Goal: Information Seeking & Learning: Learn about a topic

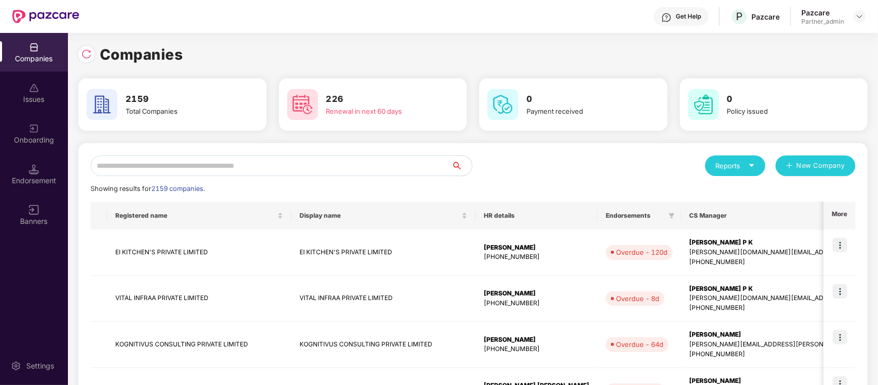
click at [174, 160] on input "text" at bounding box center [271, 166] width 361 height 21
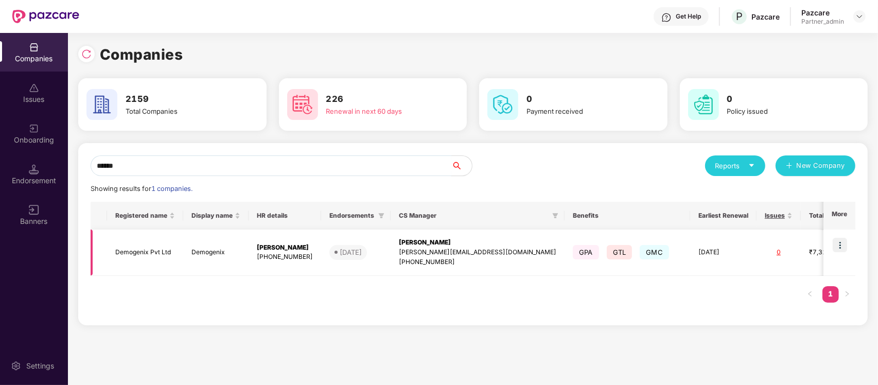
type input "******"
click at [838, 249] on img at bounding box center [840, 245] width 14 height 14
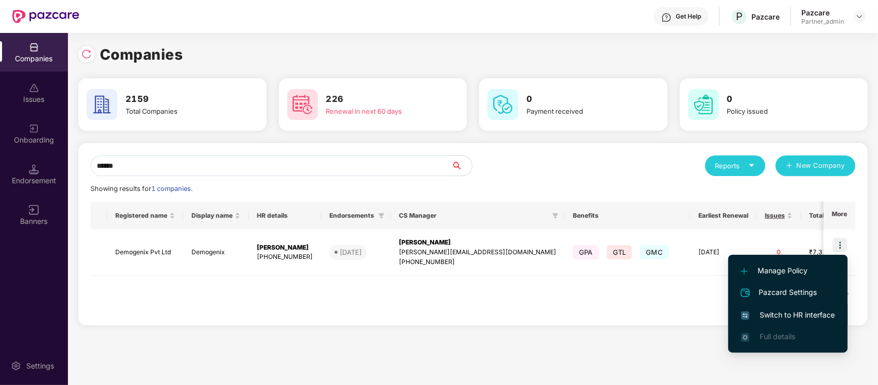
click at [776, 315] on span "Switch to HR interface" at bounding box center [788, 314] width 94 height 11
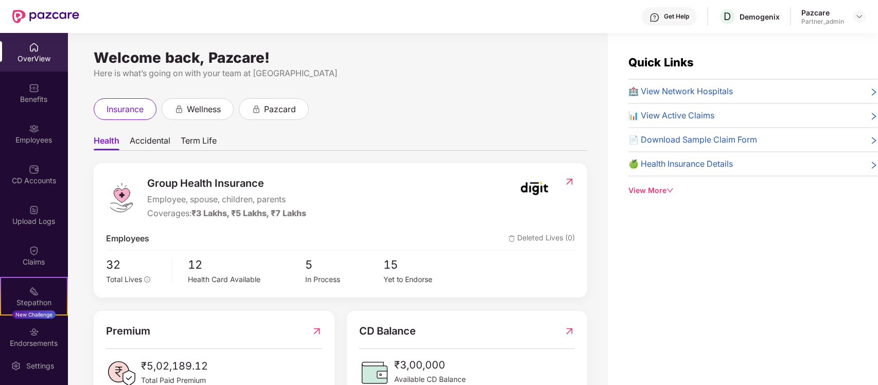
scroll to position [52, 0]
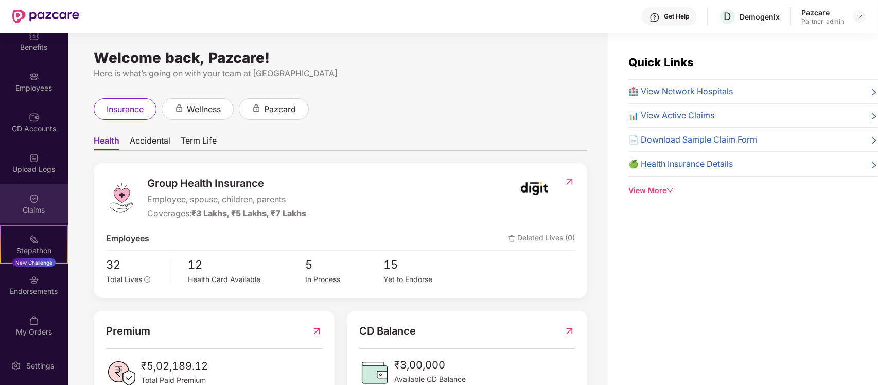
click at [26, 191] on div "Claims" at bounding box center [34, 203] width 68 height 39
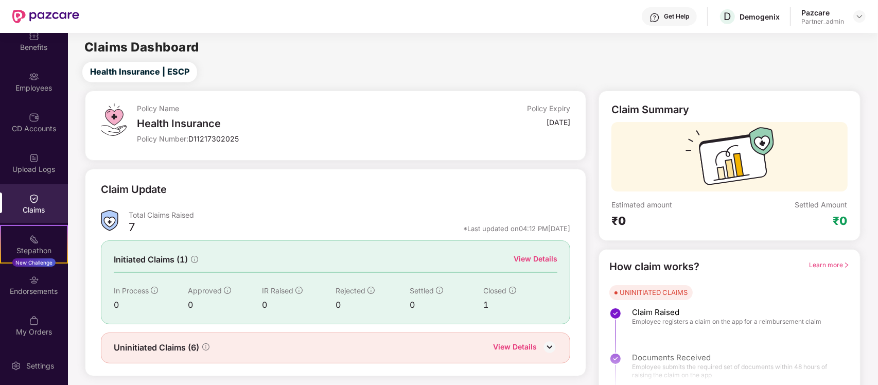
scroll to position [18, 0]
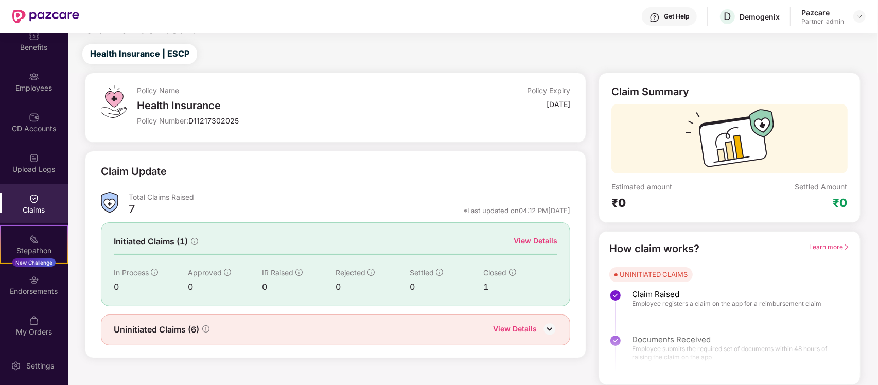
click at [532, 323] on div "View Details" at bounding box center [515, 329] width 44 height 13
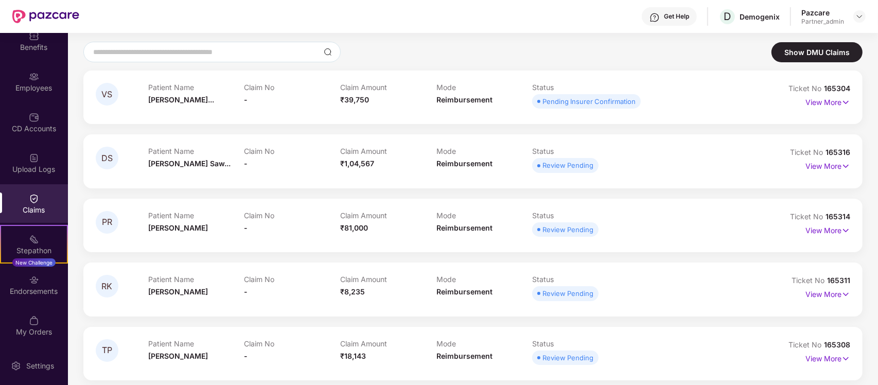
scroll to position [79, 0]
click at [843, 104] on img at bounding box center [846, 103] width 9 height 11
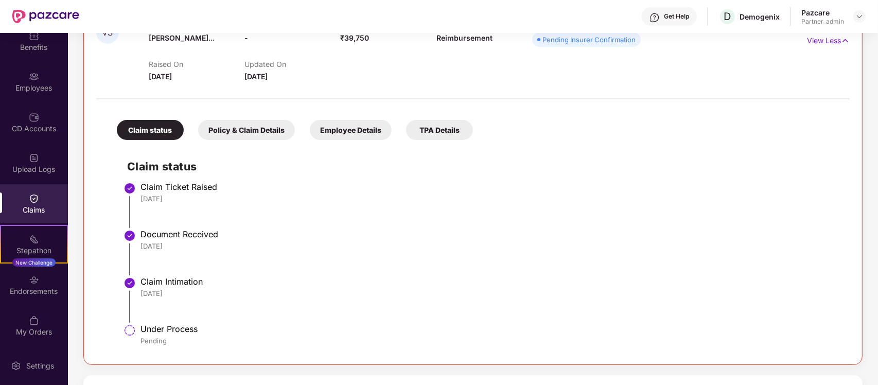
scroll to position [144, 0]
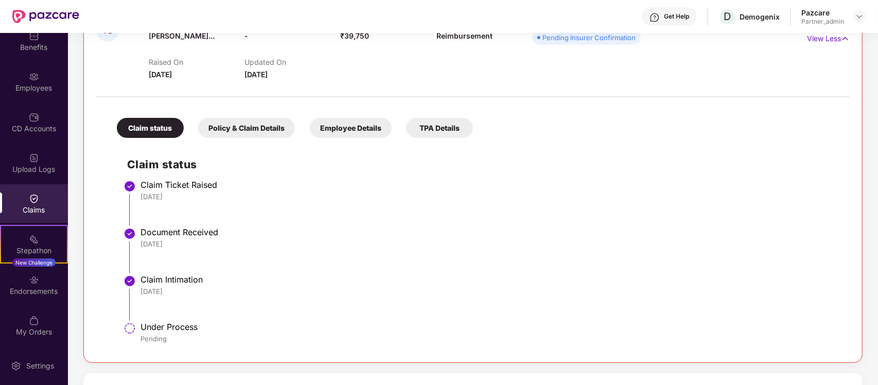
click at [338, 130] on div "Employee Details" at bounding box center [351, 128] width 82 height 20
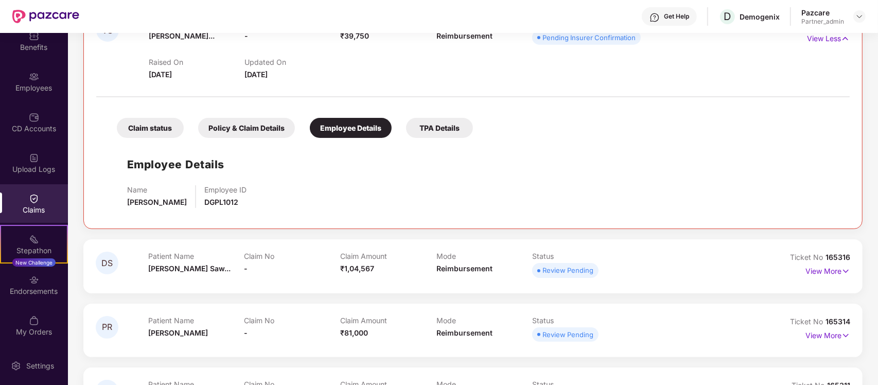
click at [428, 120] on div "TPA Details" at bounding box center [439, 128] width 67 height 20
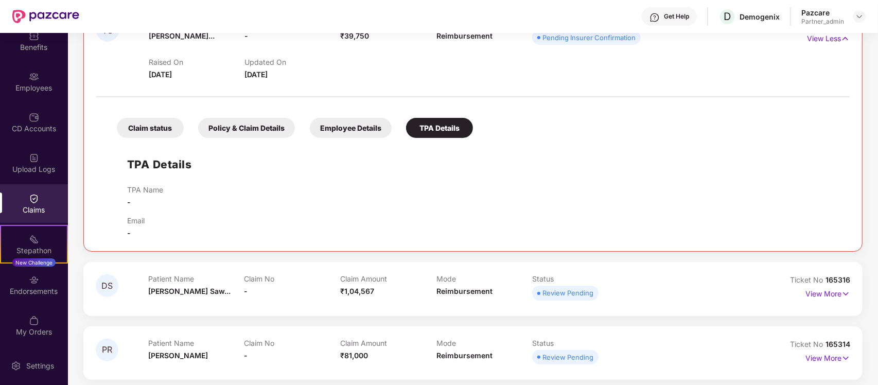
click at [255, 120] on div "Policy & Claim Details" at bounding box center [246, 128] width 97 height 20
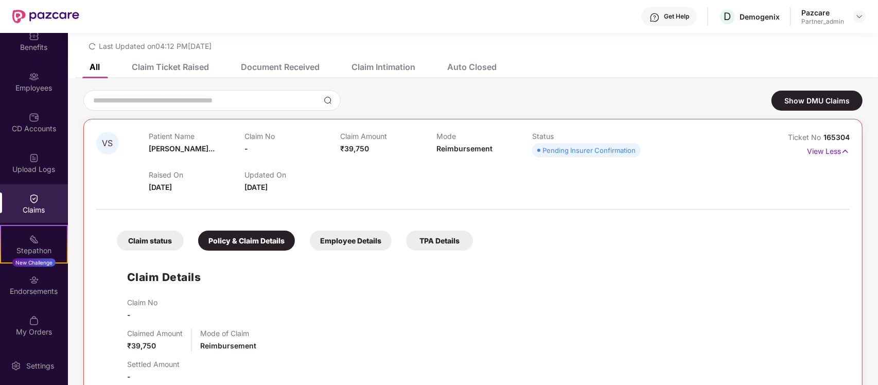
scroll to position [31, 0]
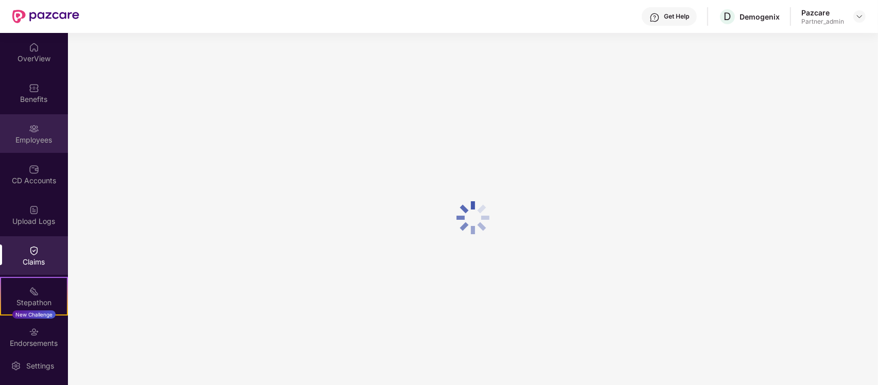
click at [14, 134] on div "Employees" at bounding box center [34, 133] width 68 height 39
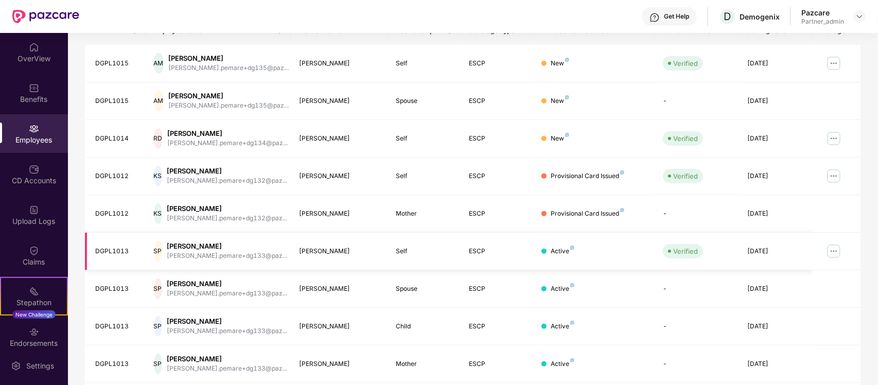
scroll to position [163, 0]
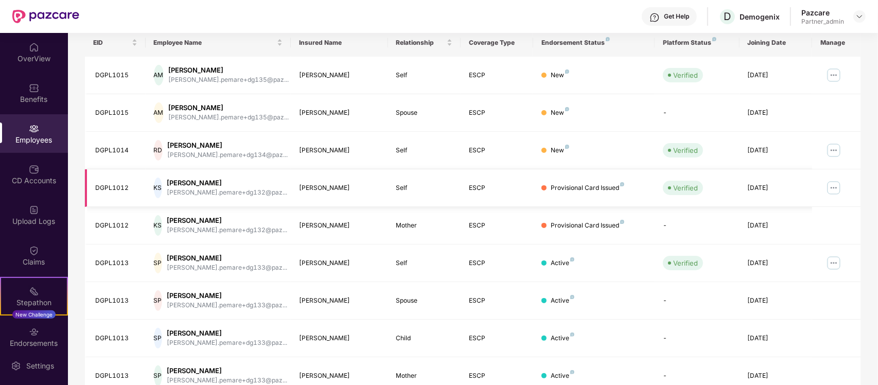
click at [835, 188] on img at bounding box center [834, 188] width 16 height 16
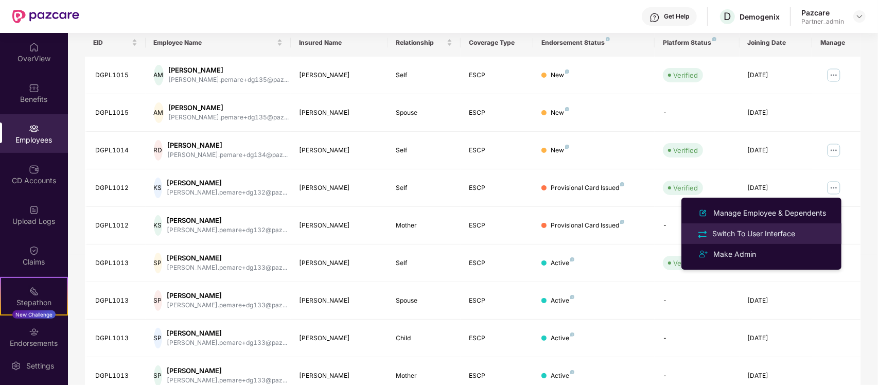
click at [772, 232] on div "Switch To User Interface" at bounding box center [754, 233] width 87 height 11
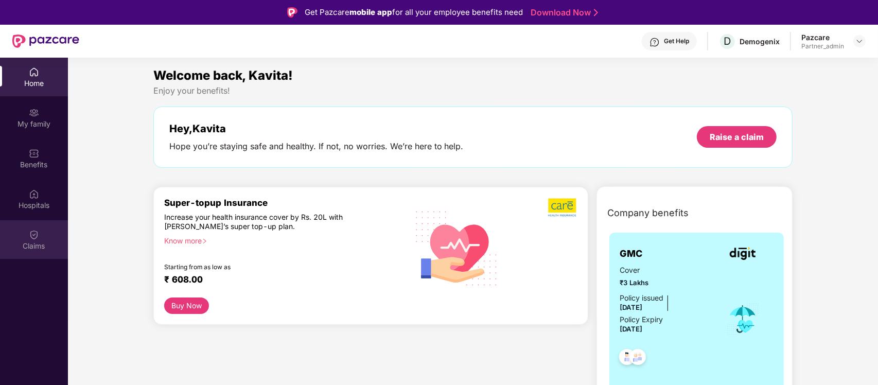
click at [29, 232] on img at bounding box center [34, 235] width 10 height 10
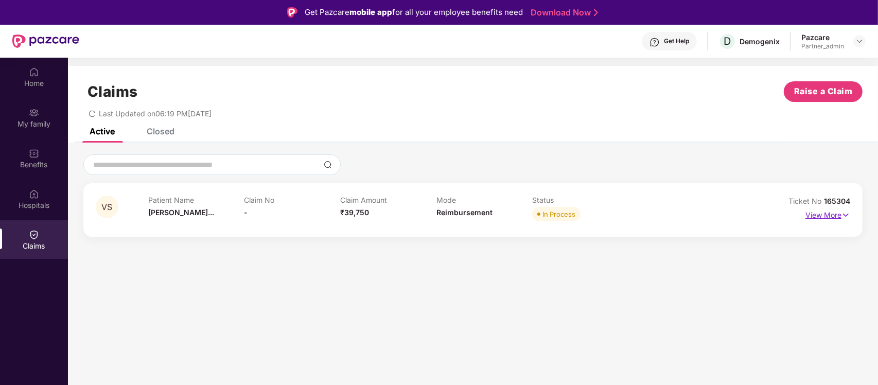
click at [818, 213] on p "View More" at bounding box center [828, 214] width 45 height 14
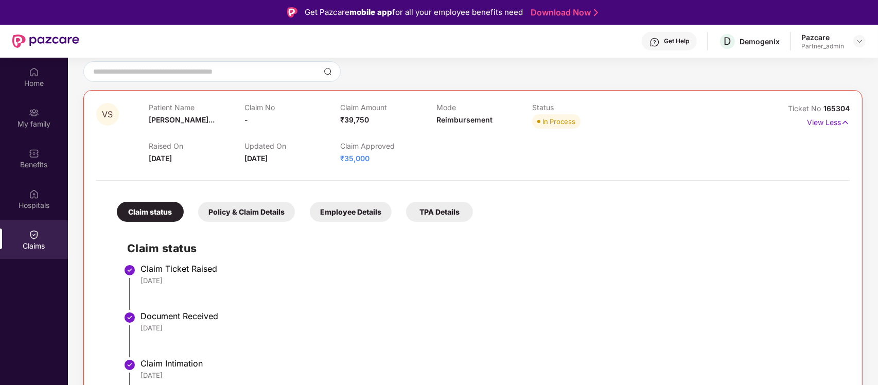
scroll to position [93, 0]
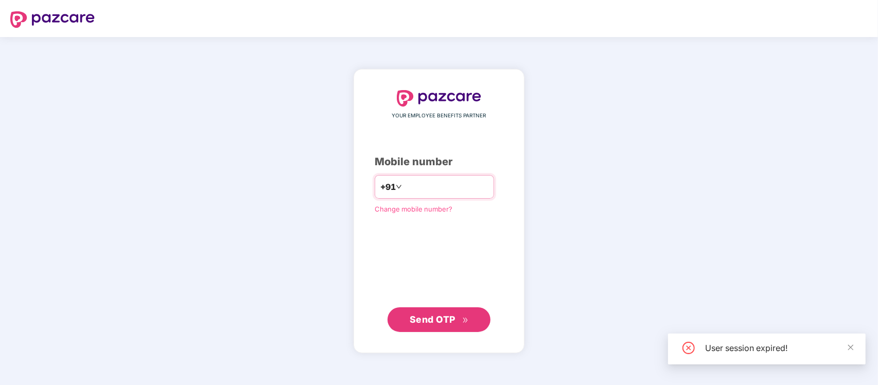
click at [442, 178] on div "+91" at bounding box center [434, 187] width 119 height 24
click at [425, 183] on input "number" at bounding box center [446, 187] width 84 height 16
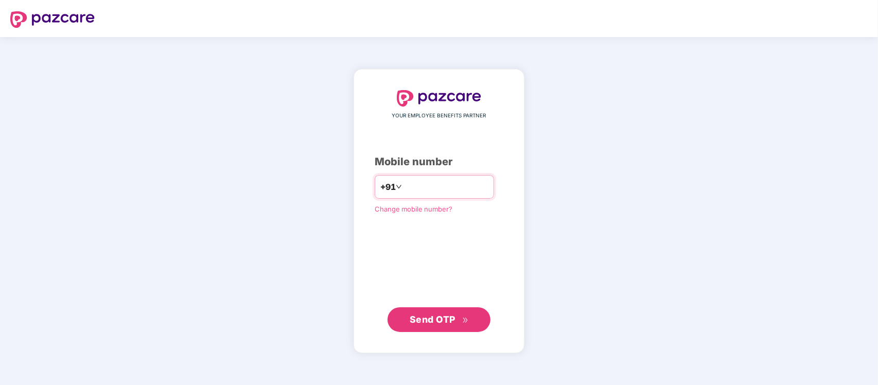
type input "**********"
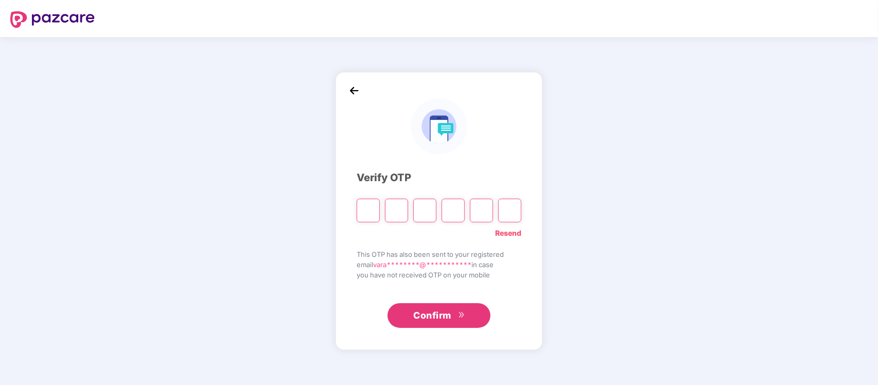
type input "*"
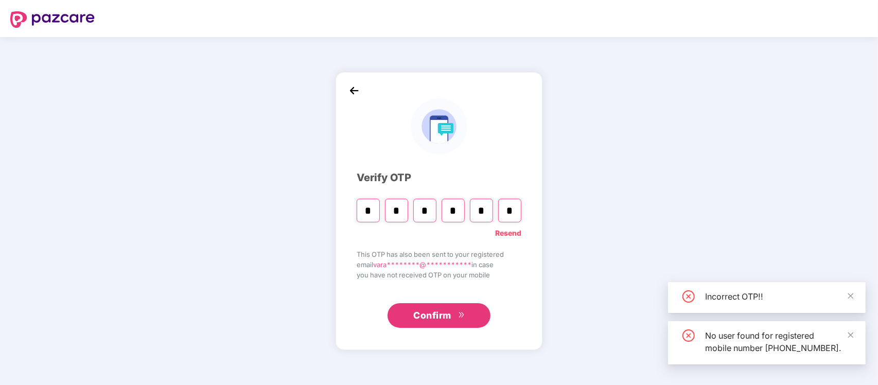
type input "*"
click at [461, 313] on icon "double-right" at bounding box center [461, 315] width 7 height 7
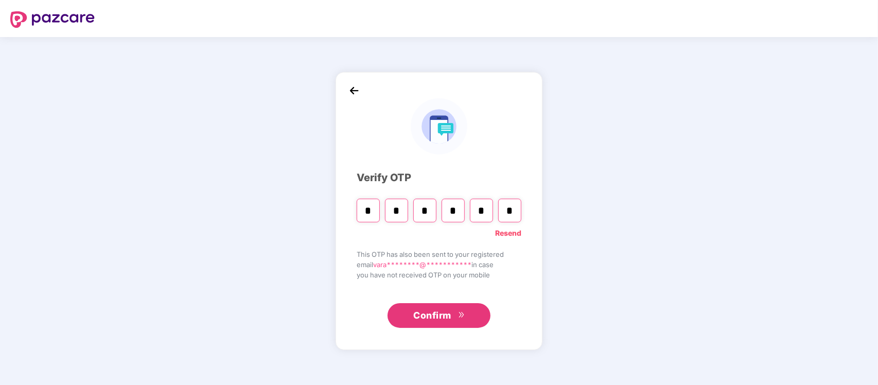
click at [436, 321] on span "Confirm" at bounding box center [432, 315] width 38 height 14
click at [363, 202] on input "*" at bounding box center [368, 211] width 23 height 24
click at [510, 216] on input "*" at bounding box center [509, 211] width 23 height 24
type input "*"
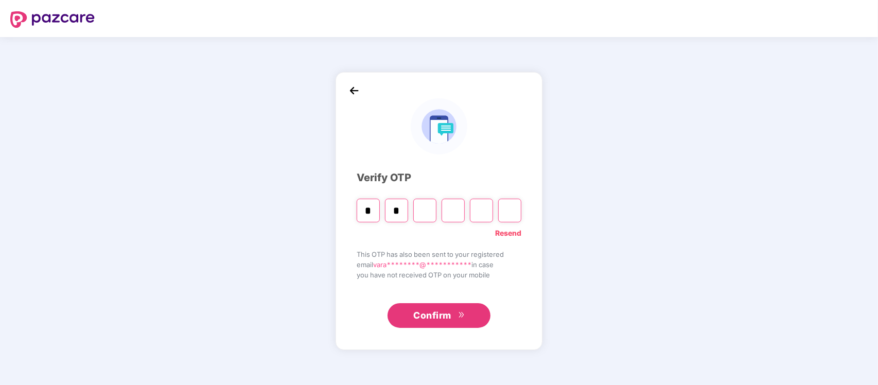
type input "*"
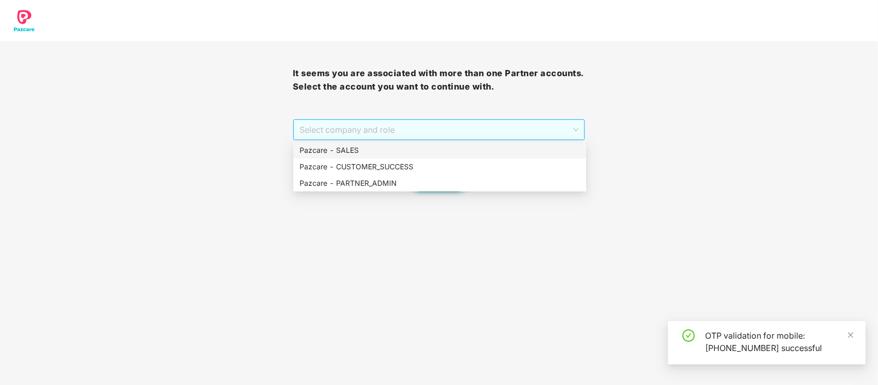
click at [470, 134] on span "Select company and role" at bounding box center [440, 130] width 280 height 20
click at [419, 188] on div "Pazcare - PARTNER_ADMIN" at bounding box center [440, 183] width 281 height 11
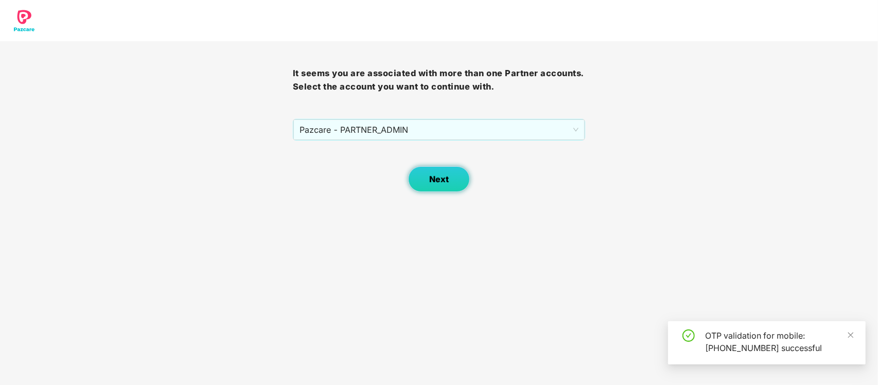
drag, startPoint x: 439, startPoint y: 165, endPoint x: 438, endPoint y: 176, distance: 10.3
click at [438, 176] on div "Next" at bounding box center [439, 166] width 293 height 51
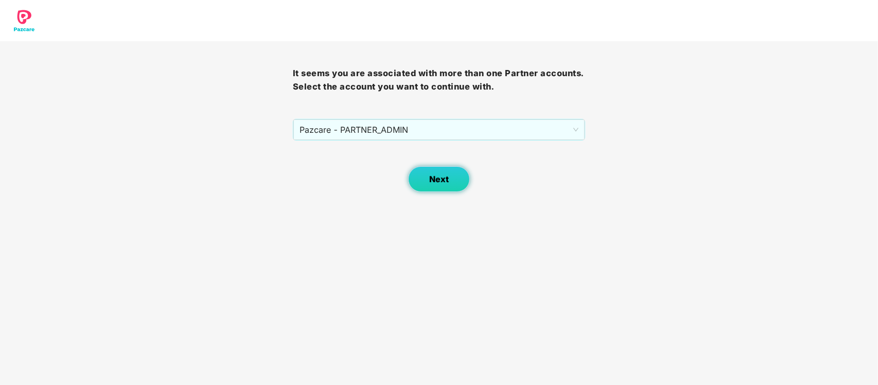
click at [438, 176] on span "Next" at bounding box center [439, 180] width 20 height 10
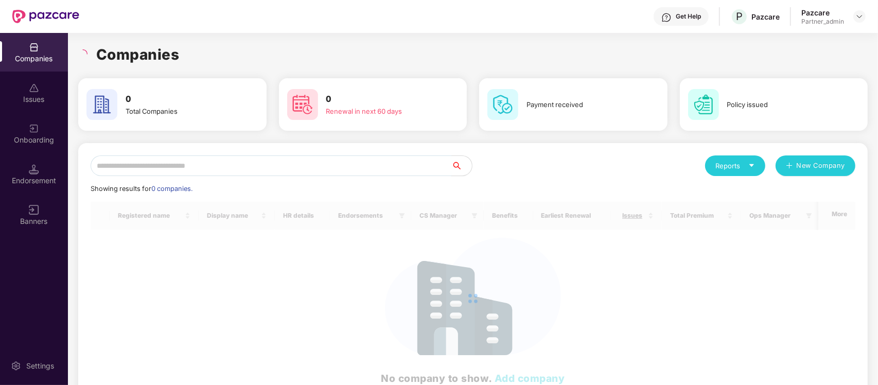
click at [394, 168] on input "text" at bounding box center [271, 166] width 361 height 21
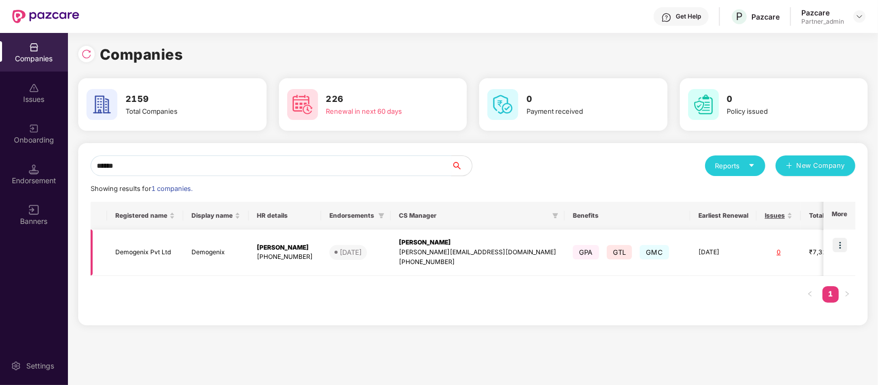
type input "******"
click at [841, 248] on img at bounding box center [840, 245] width 14 height 14
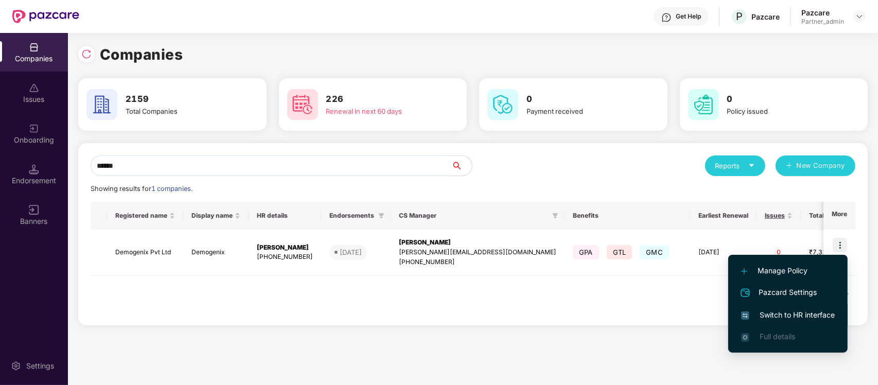
click at [771, 319] on span "Switch to HR interface" at bounding box center [788, 314] width 94 height 11
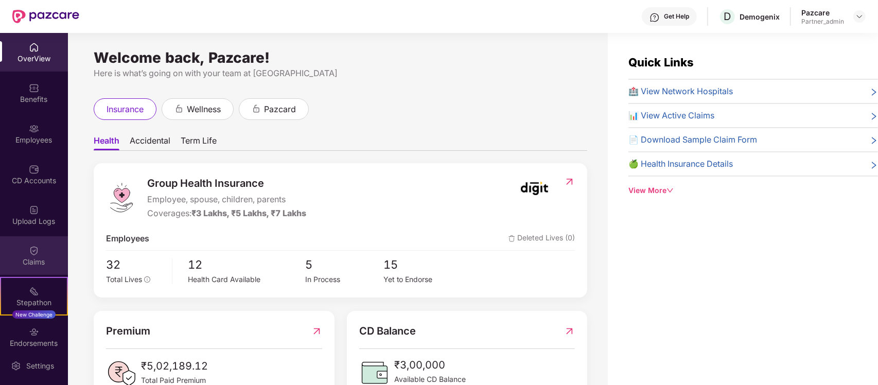
click at [30, 239] on div "Claims" at bounding box center [34, 255] width 68 height 39
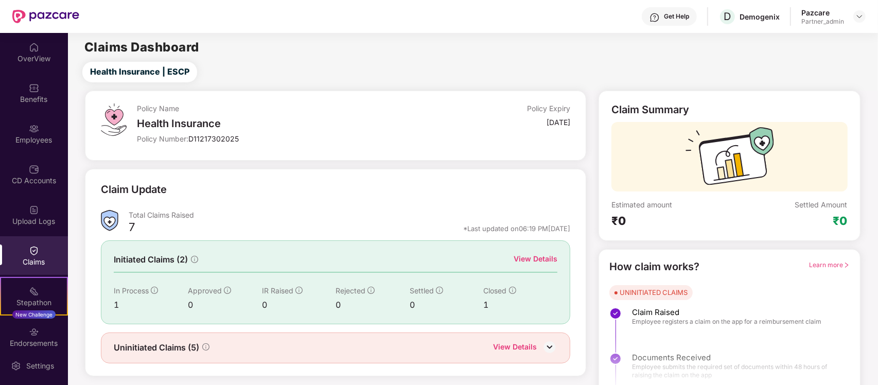
scroll to position [18, 0]
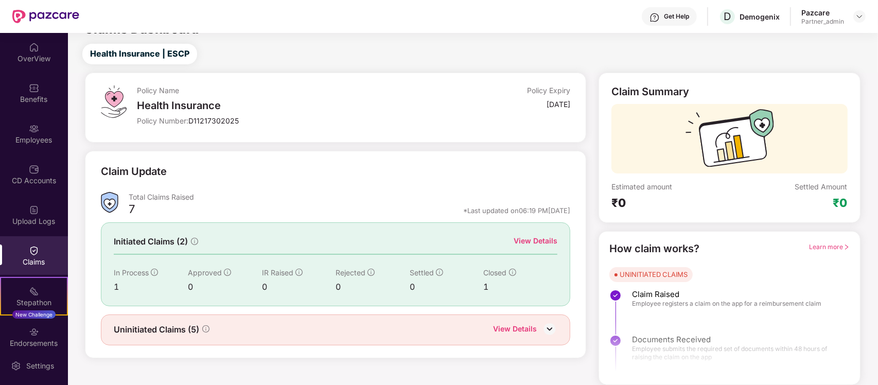
click at [536, 327] on div "View Details" at bounding box center [515, 329] width 44 height 13
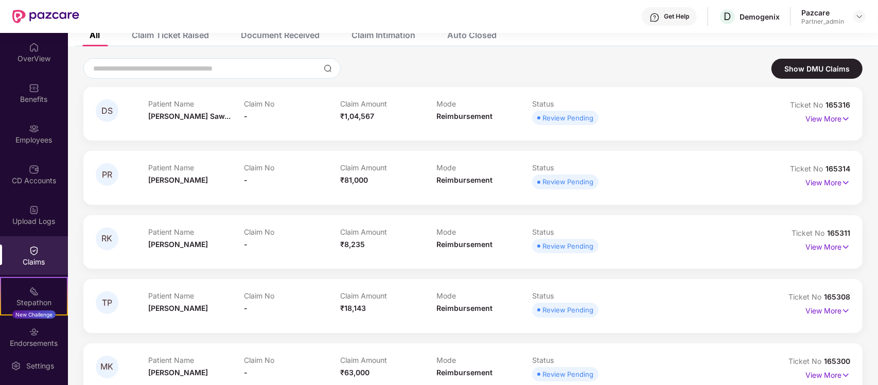
scroll to position [85, 0]
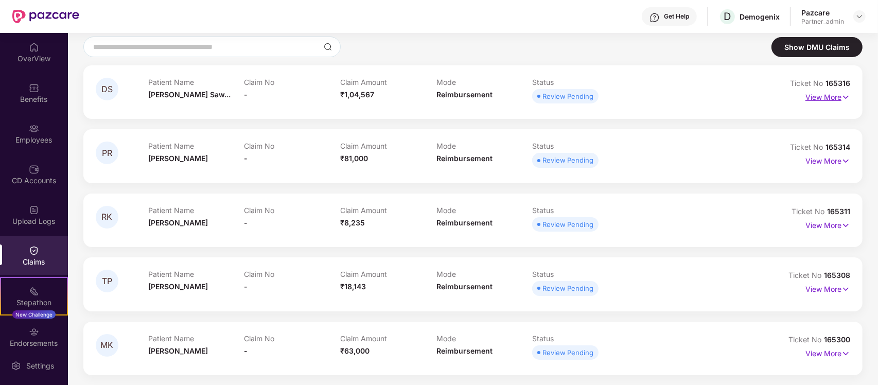
click at [833, 94] on p "View More" at bounding box center [828, 96] width 45 height 14
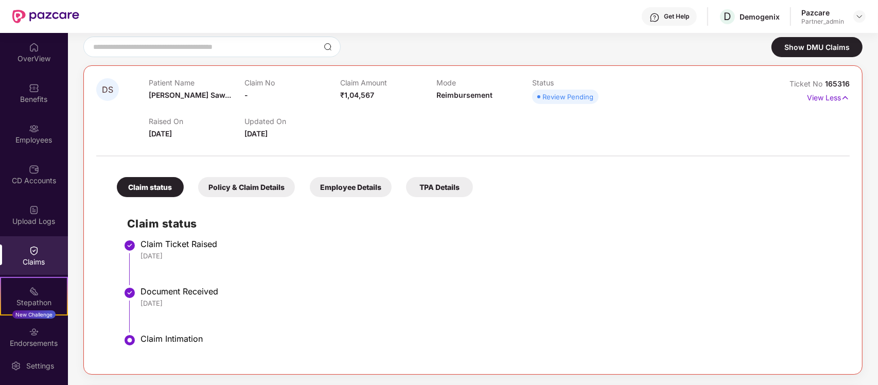
click at [255, 181] on div "Policy & Claim Details" at bounding box center [246, 187] width 97 height 20
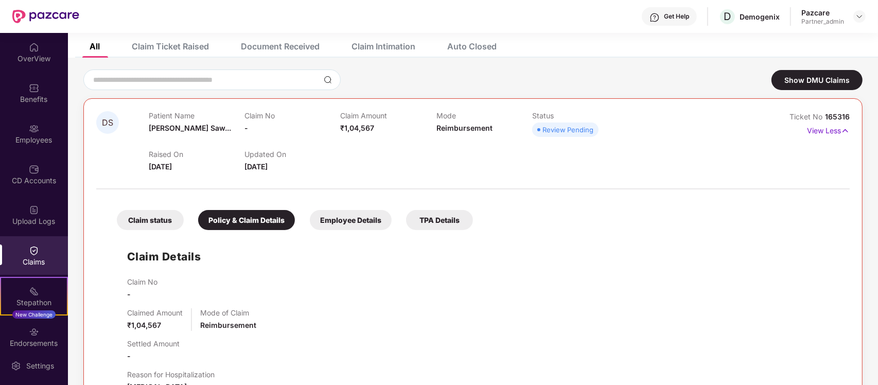
scroll to position [55, 0]
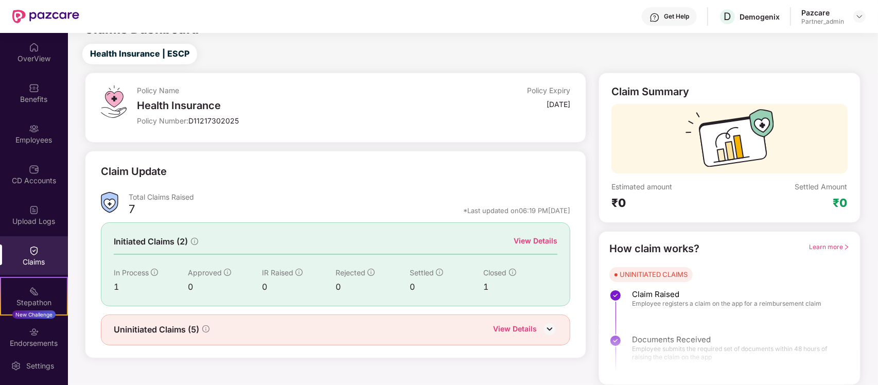
scroll to position [18, 0]
click at [538, 245] on div "View Details" at bounding box center [536, 240] width 44 height 11
click at [510, 335] on div "View Details" at bounding box center [515, 329] width 44 height 13
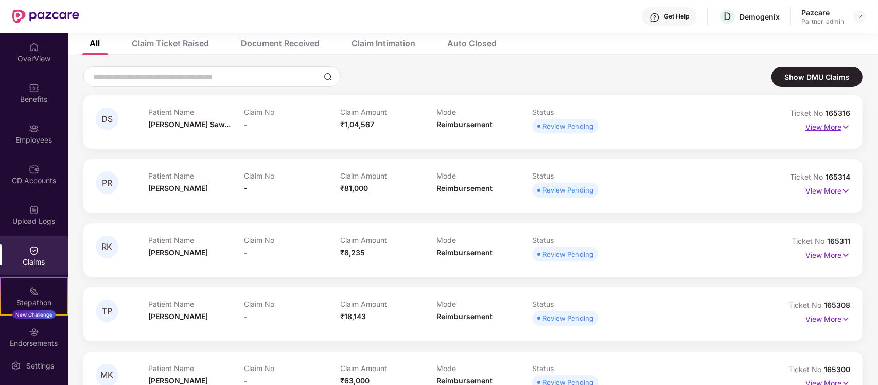
scroll to position [85, 0]
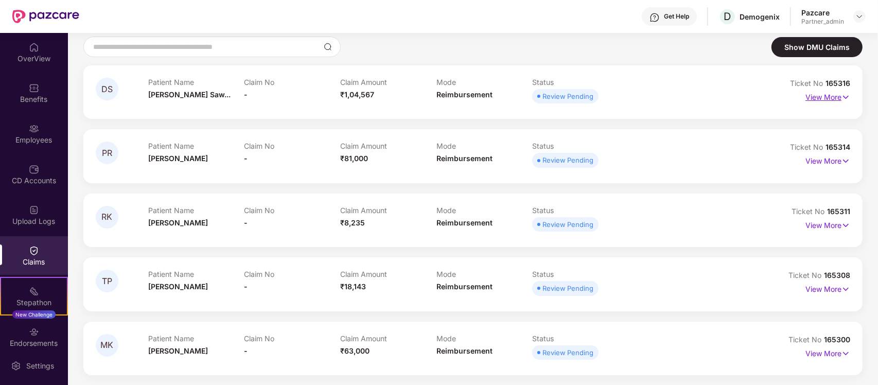
click at [844, 98] on img at bounding box center [846, 97] width 9 height 11
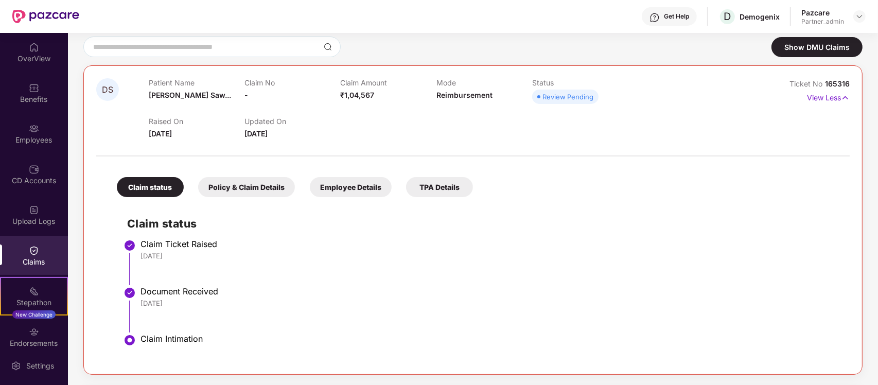
click at [266, 183] on div "Policy & Claim Details" at bounding box center [246, 187] width 97 height 20
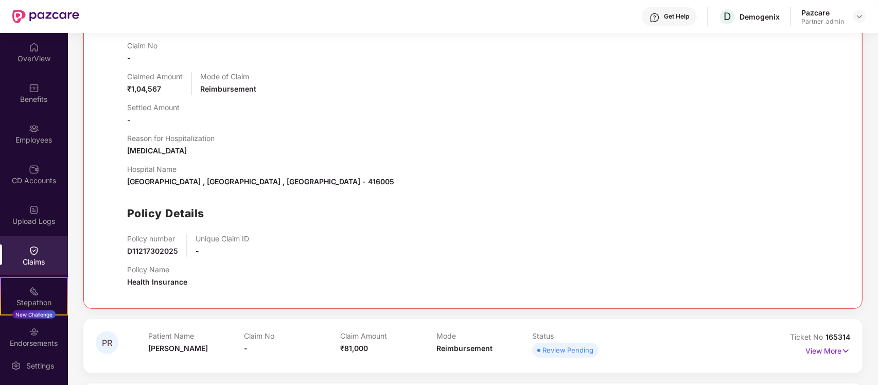
scroll to position [287, 0]
click at [26, 113] on div "OverView Benefits Employees CD Accounts Upload Logs Claims Stepathon New Challe…" at bounding box center [34, 190] width 68 height 314
click at [37, 148] on div "Employees" at bounding box center [34, 133] width 68 height 39
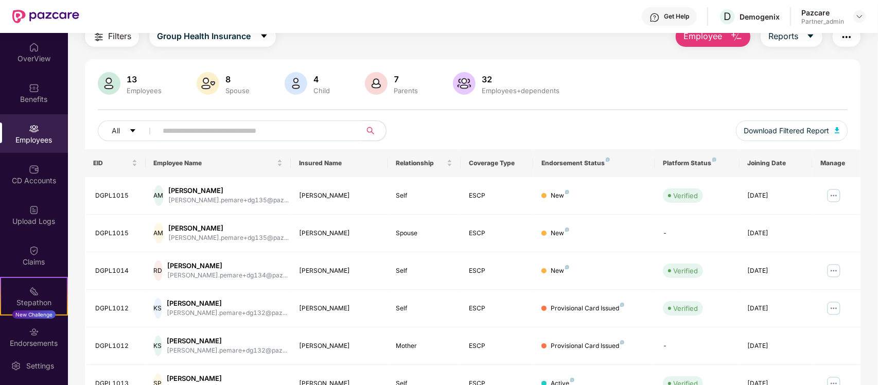
scroll to position [248, 0]
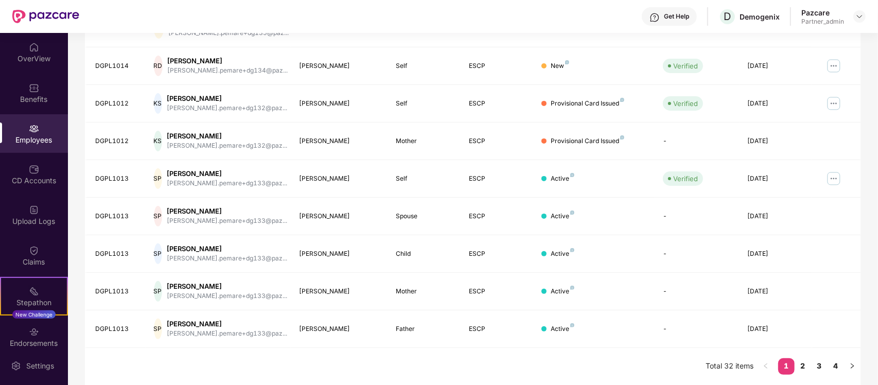
click at [38, 235] on div "OverView Benefits Employees CD Accounts Upload Logs Claims Stepathon New Challe…" at bounding box center [34, 190] width 68 height 314
click at [33, 256] on div "Claims" at bounding box center [34, 261] width 68 height 10
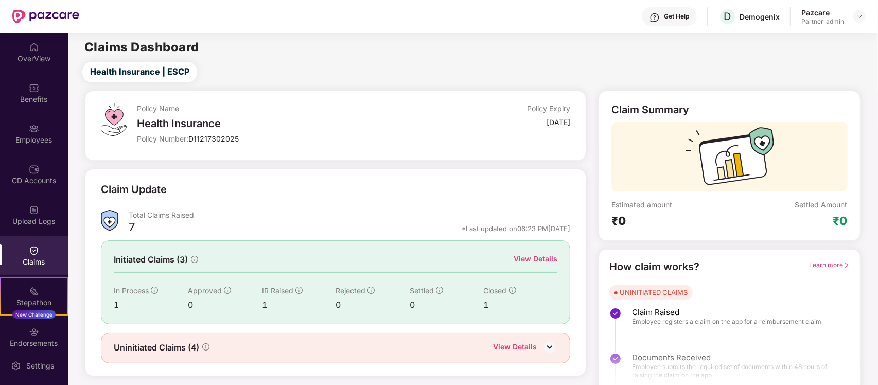
scroll to position [18, 0]
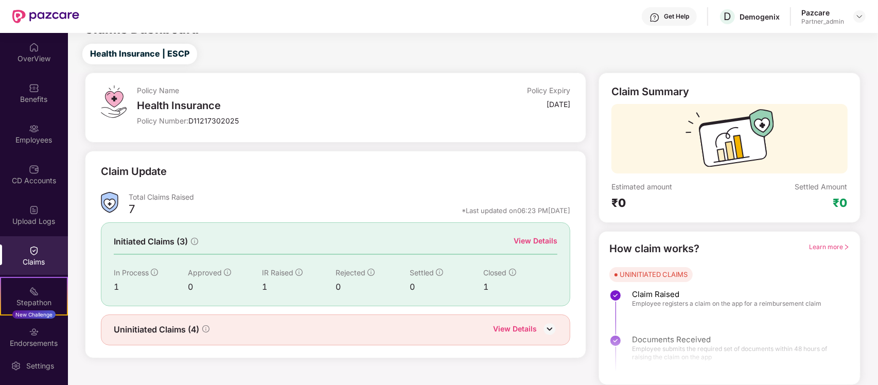
click at [528, 242] on div "View Details" at bounding box center [536, 240] width 44 height 11
click at [511, 327] on div "View Details" at bounding box center [515, 329] width 44 height 13
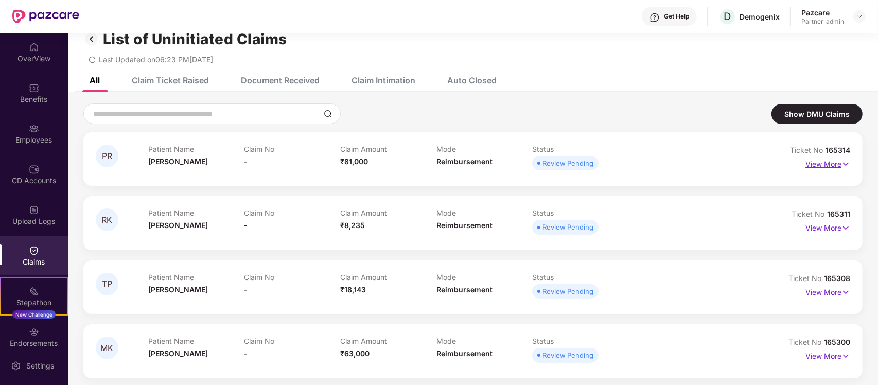
click at [829, 160] on p "View More" at bounding box center [828, 163] width 45 height 14
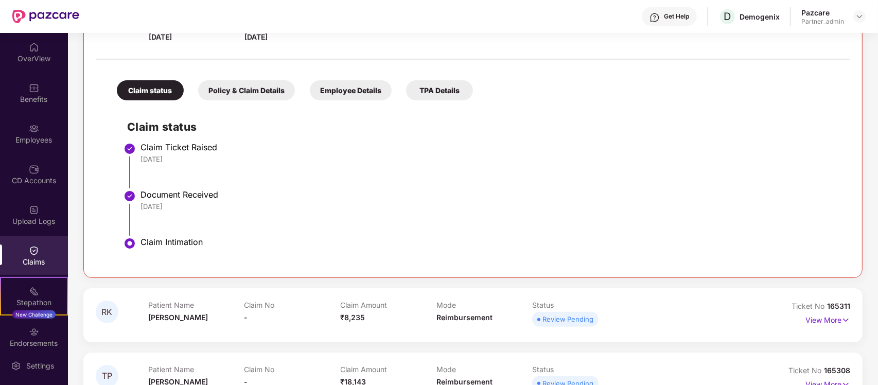
scroll to position [214, 0]
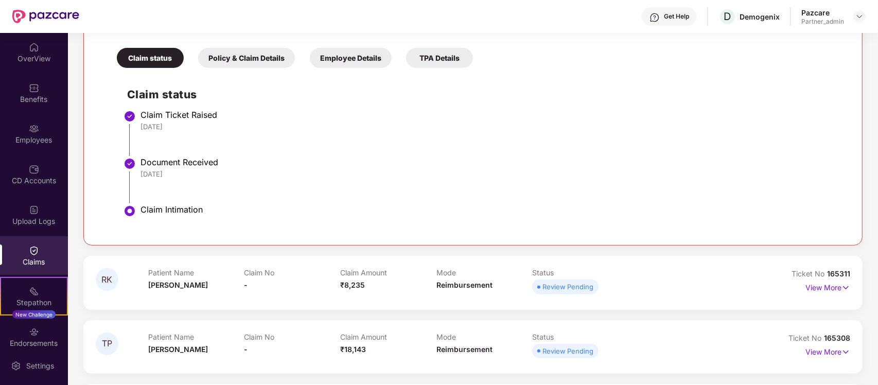
click at [234, 53] on div "Policy & Claim Details" at bounding box center [246, 58] width 97 height 20
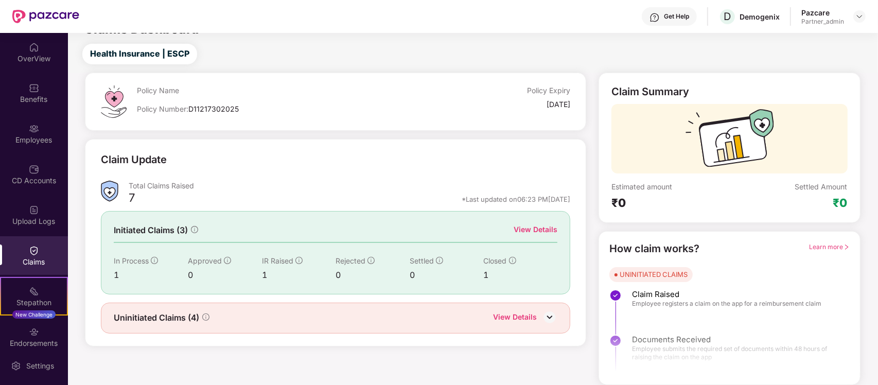
scroll to position [18, 0]
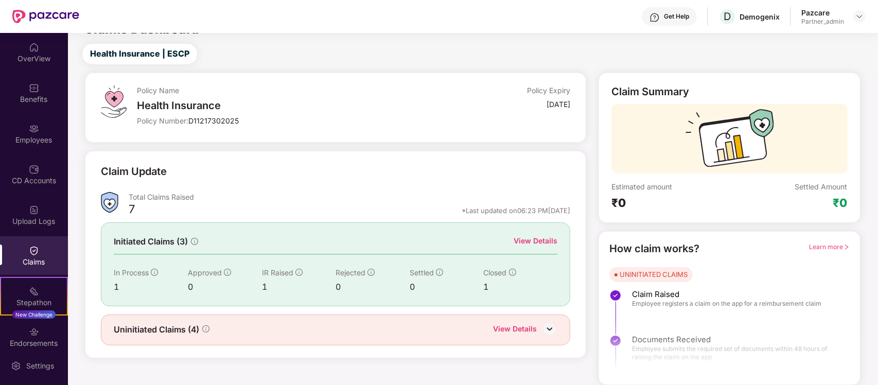
click at [516, 328] on div "View Details" at bounding box center [515, 329] width 44 height 13
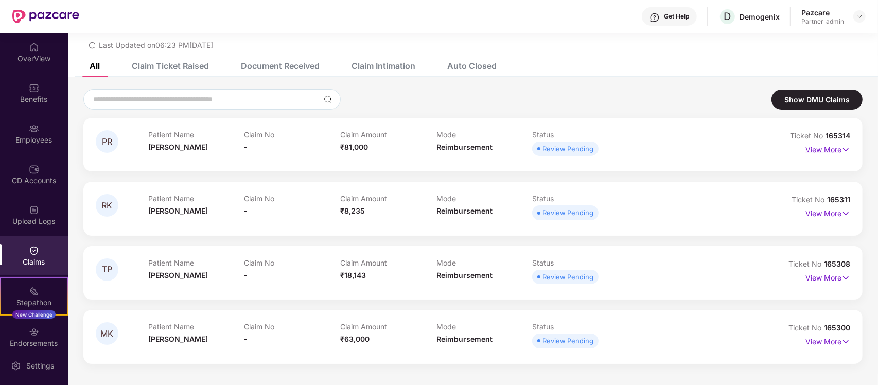
click at [838, 146] on p "View More" at bounding box center [828, 149] width 45 height 14
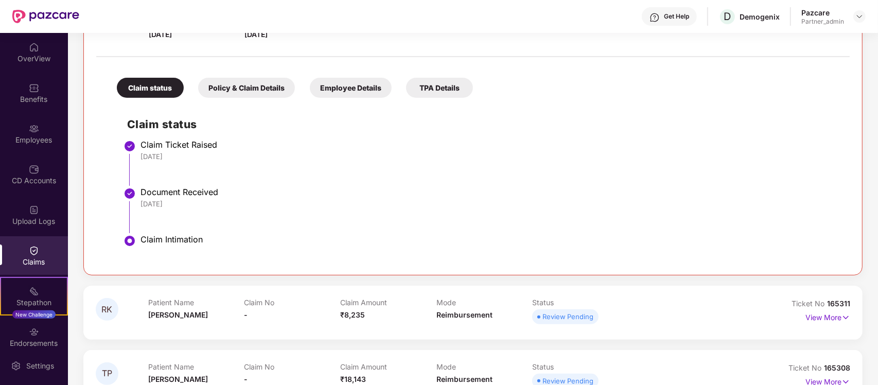
scroll to position [186, 0]
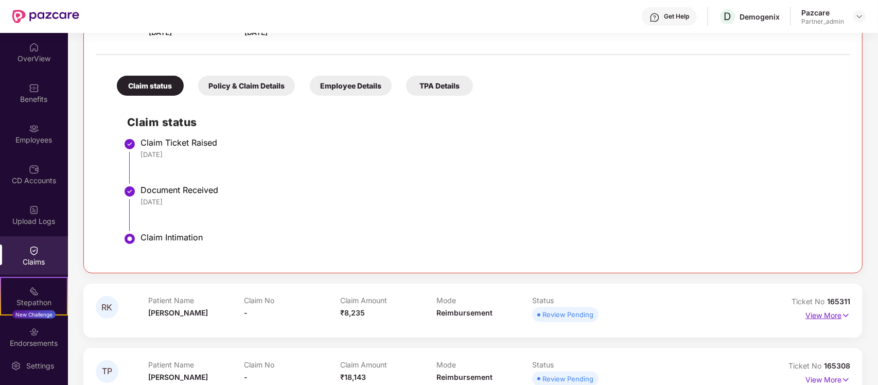
click at [842, 314] on img at bounding box center [846, 315] width 9 height 11
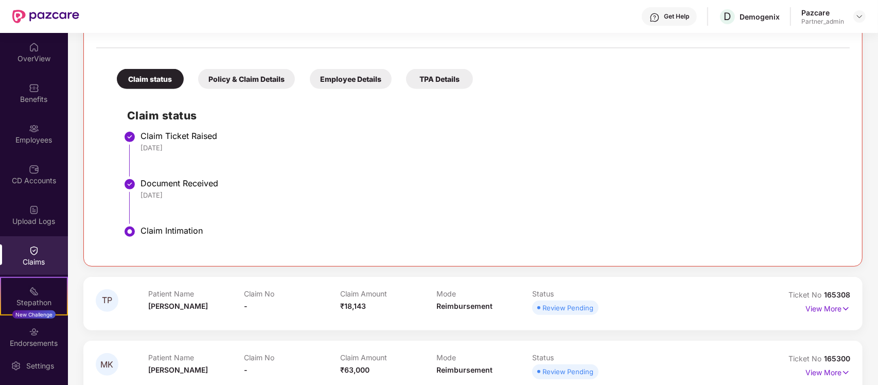
scroll to position [533, 0]
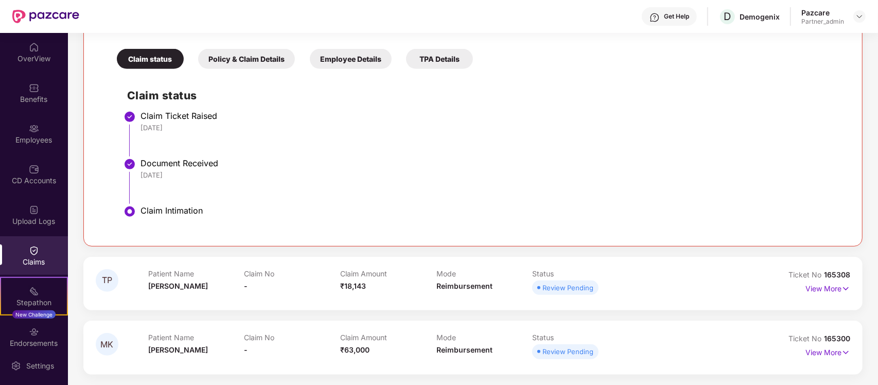
click at [256, 63] on div "Policy & Claim Details" at bounding box center [246, 59] width 97 height 20
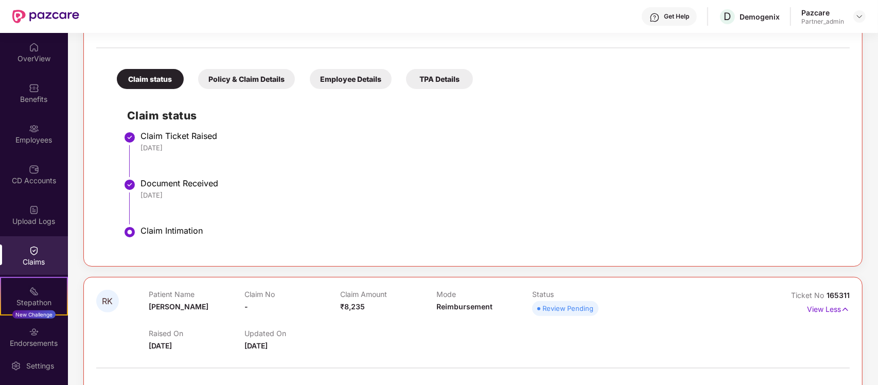
scroll to position [194, 0]
click at [37, 258] on div "Claims" at bounding box center [34, 262] width 68 height 10
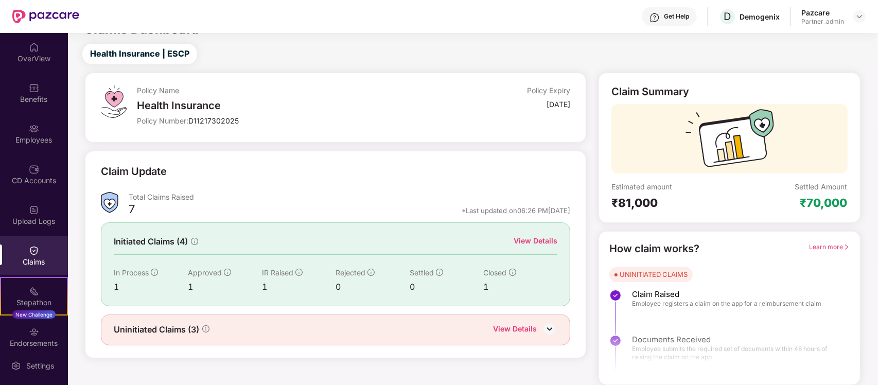
scroll to position [18, 0]
click at [539, 240] on div "View Details" at bounding box center [536, 240] width 44 height 11
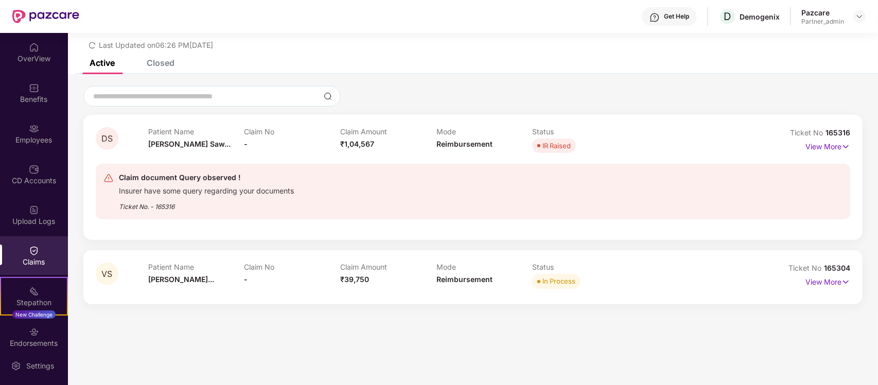
click at [94, 45] on icon "redo" at bounding box center [92, 45] width 7 height 7
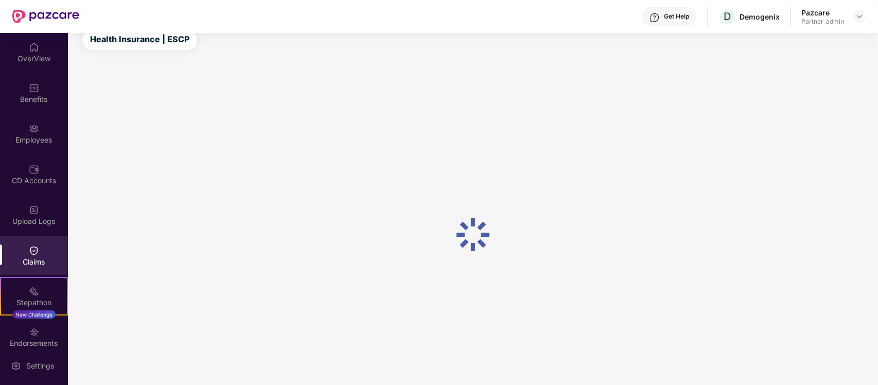
scroll to position [18, 0]
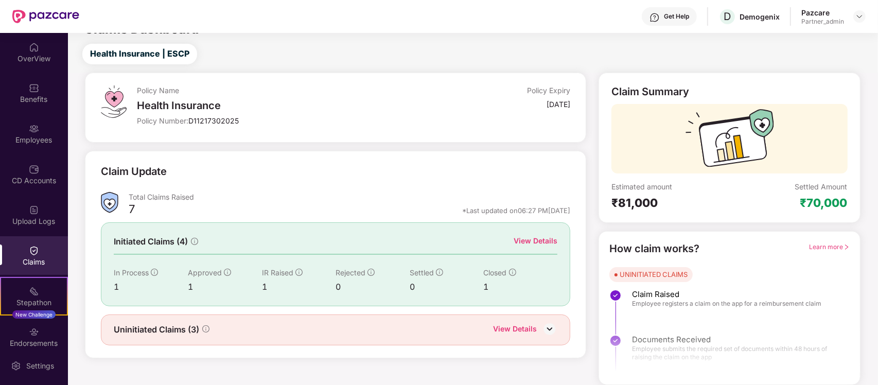
click at [523, 326] on div "View Details" at bounding box center [515, 329] width 44 height 13
click at [541, 236] on div "View Details" at bounding box center [536, 240] width 44 height 11
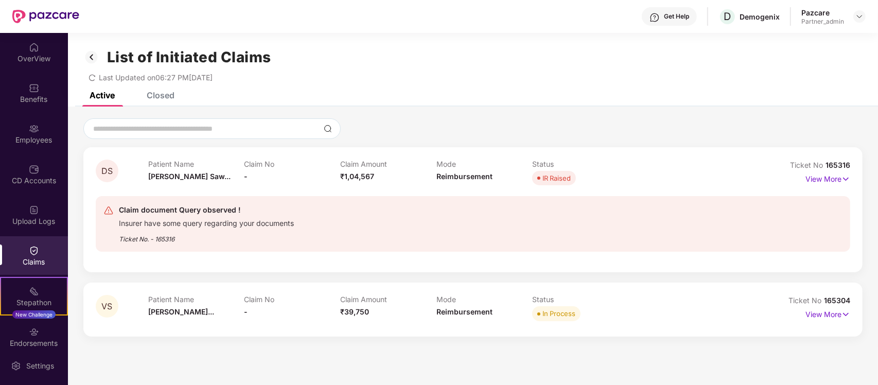
scroll to position [1, 0]
click at [158, 99] on div "Closed" at bounding box center [152, 94] width 43 height 23
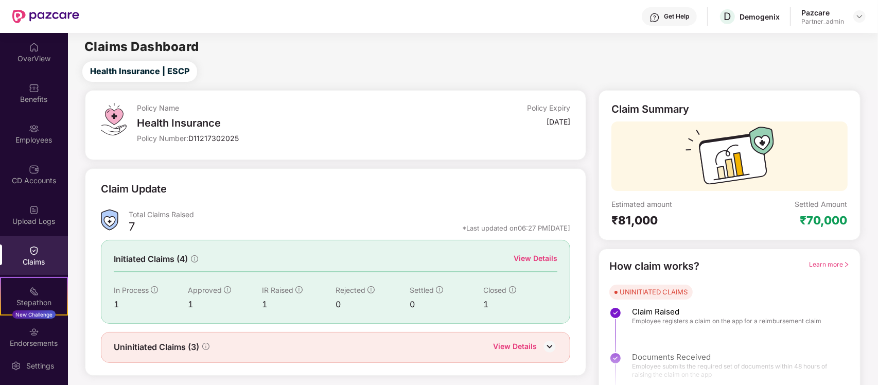
scroll to position [18, 0]
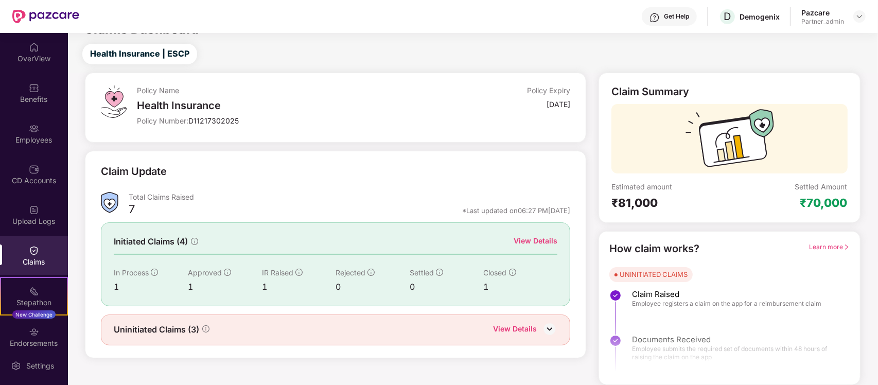
click at [528, 329] on div "View Details" at bounding box center [515, 329] width 44 height 13
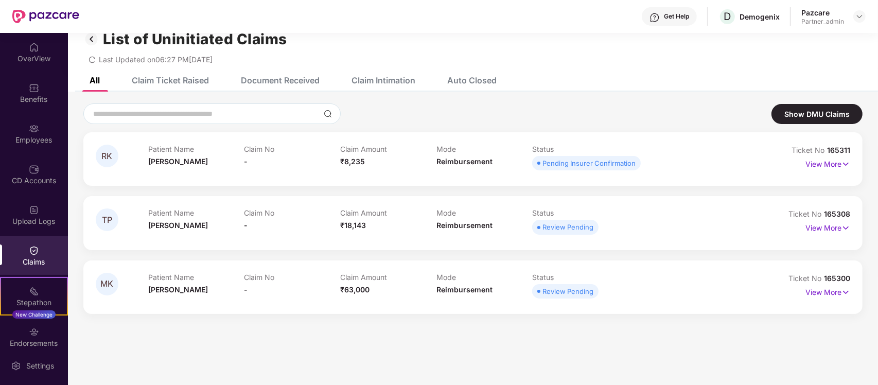
scroll to position [0, 0]
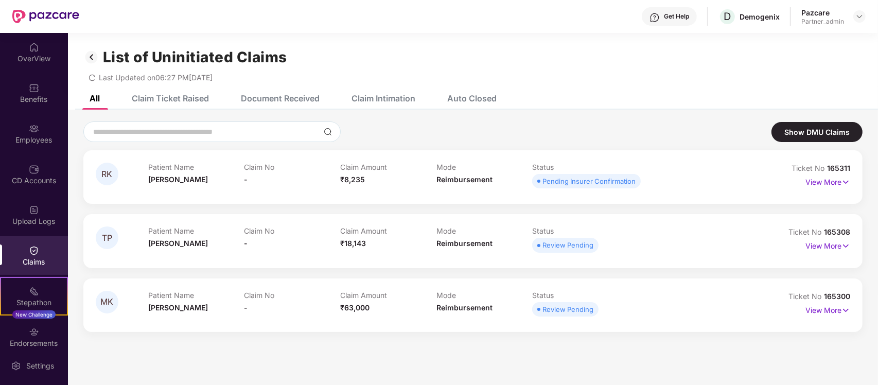
click at [37, 253] on img at bounding box center [34, 251] width 10 height 10
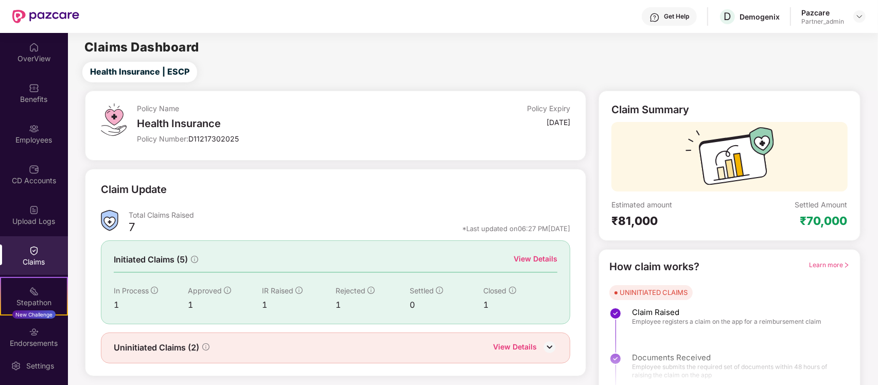
scroll to position [18, 0]
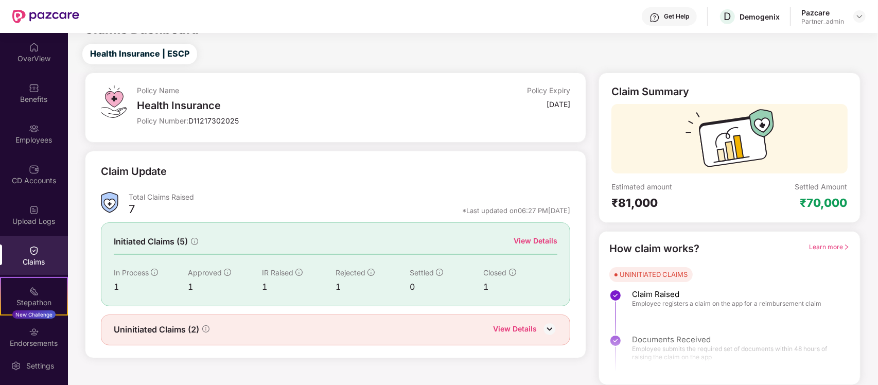
click at [539, 240] on div "View Details" at bounding box center [536, 240] width 44 height 11
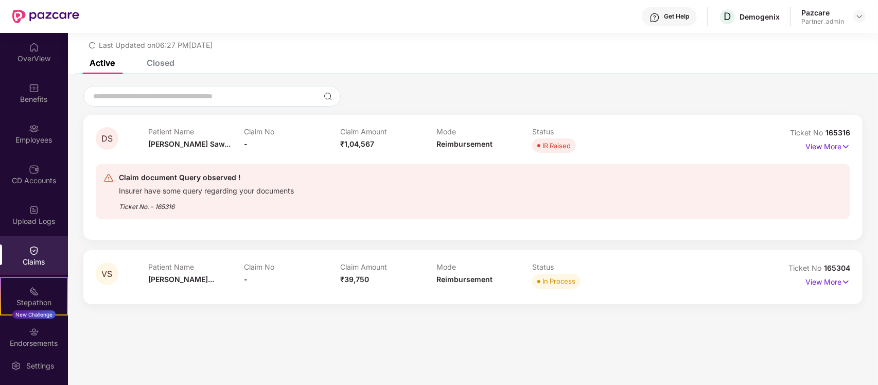
scroll to position [0, 0]
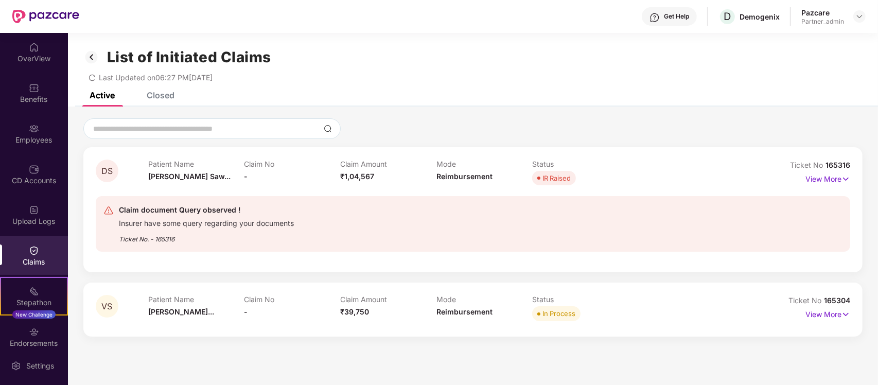
click at [161, 97] on div "Closed" at bounding box center [161, 95] width 28 height 10
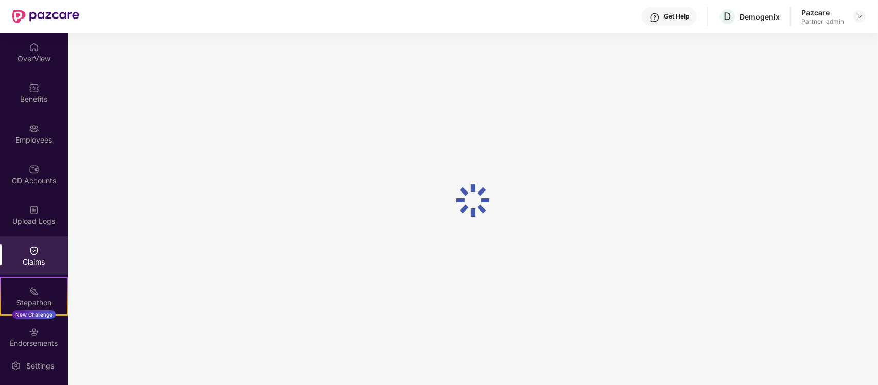
scroll to position [18, 0]
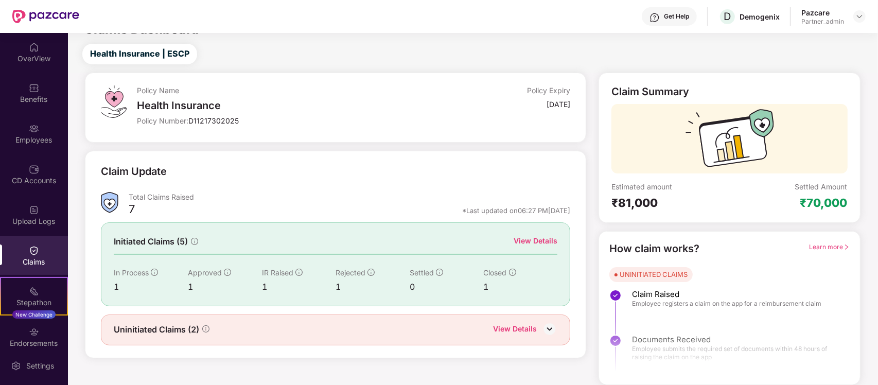
click at [526, 331] on div "View Details" at bounding box center [515, 329] width 44 height 13
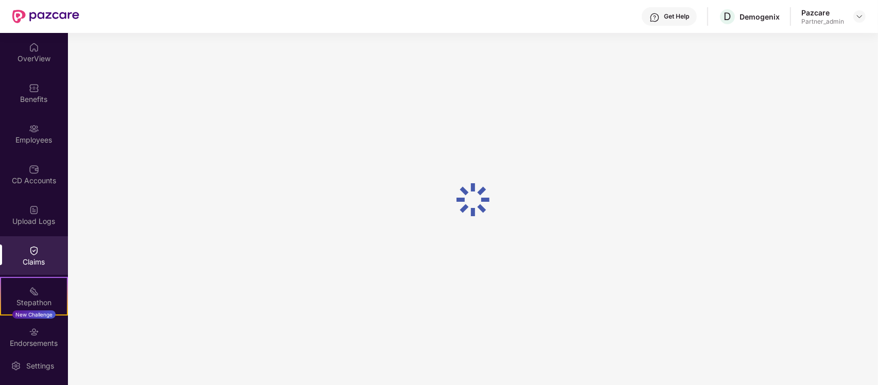
scroll to position [32, 0]
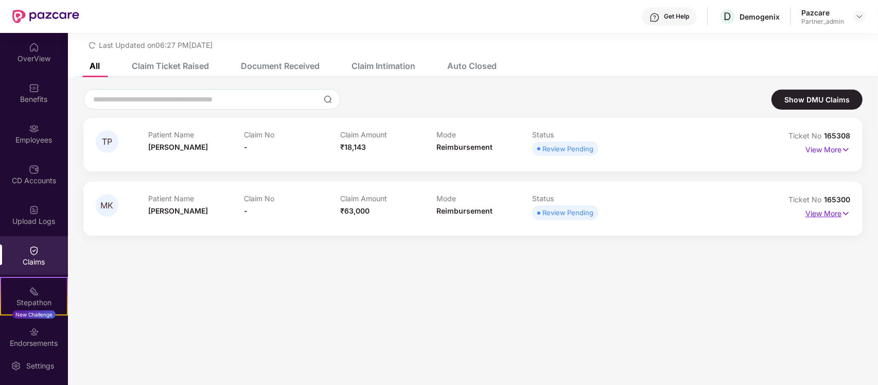
click at [830, 210] on p "View More" at bounding box center [828, 212] width 45 height 14
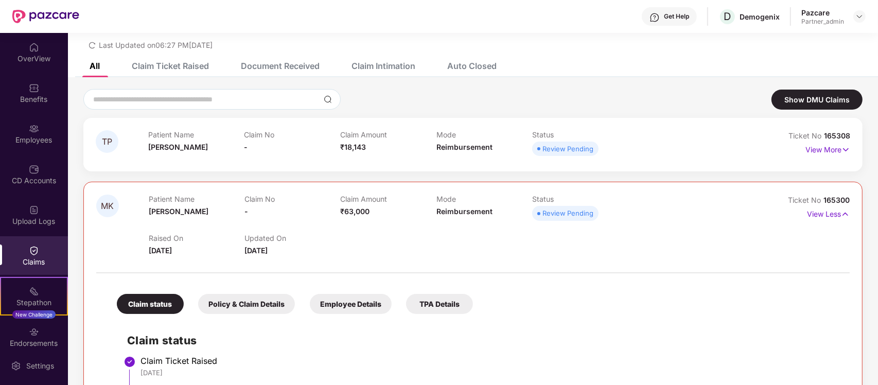
scroll to position [149, 0]
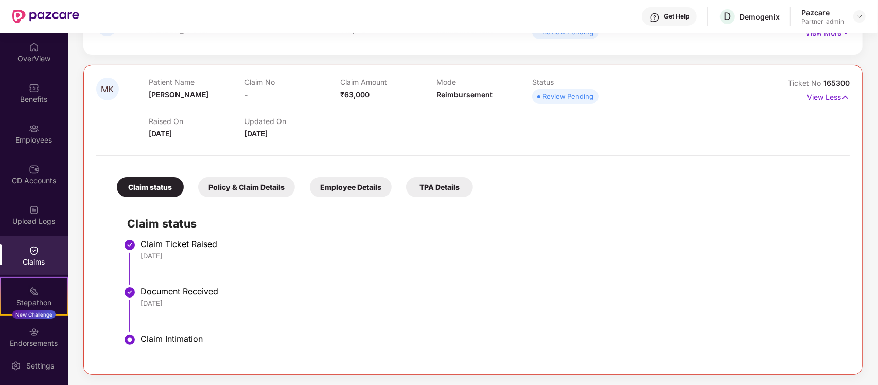
click at [271, 183] on div "Policy & Claim Details" at bounding box center [246, 187] width 97 height 20
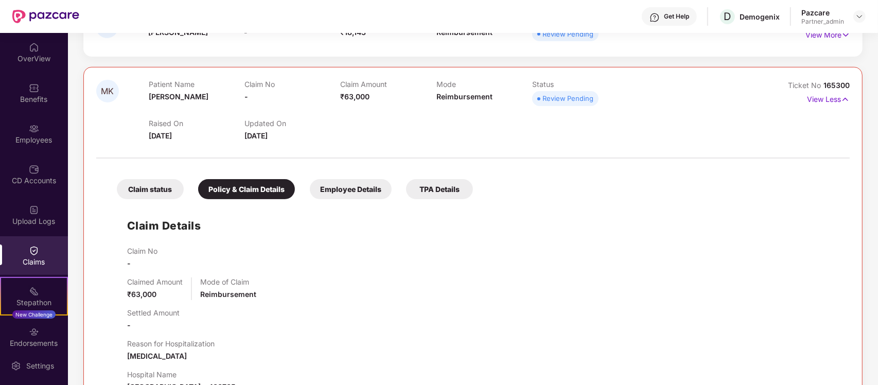
scroll to position [0, 0]
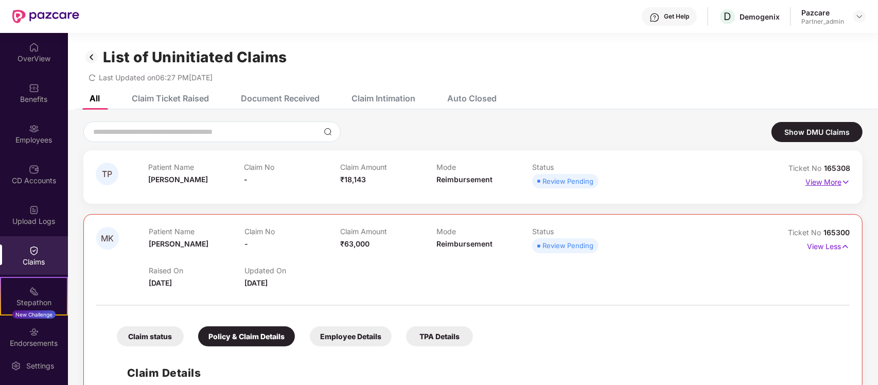
click at [842, 179] on img at bounding box center [846, 182] width 9 height 11
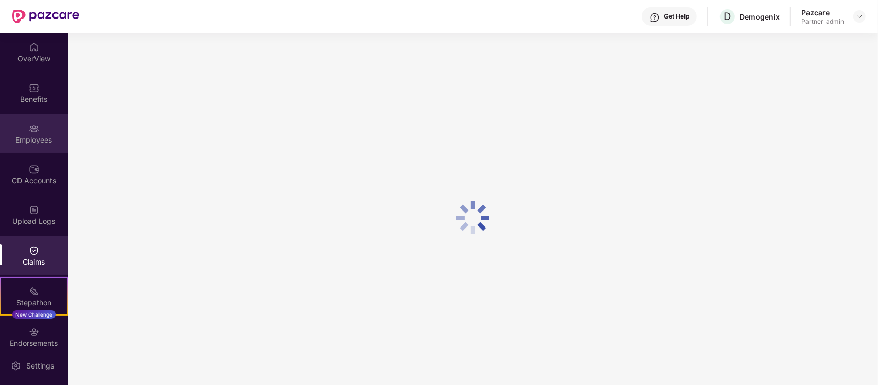
click at [51, 127] on div "Employees" at bounding box center [34, 133] width 68 height 39
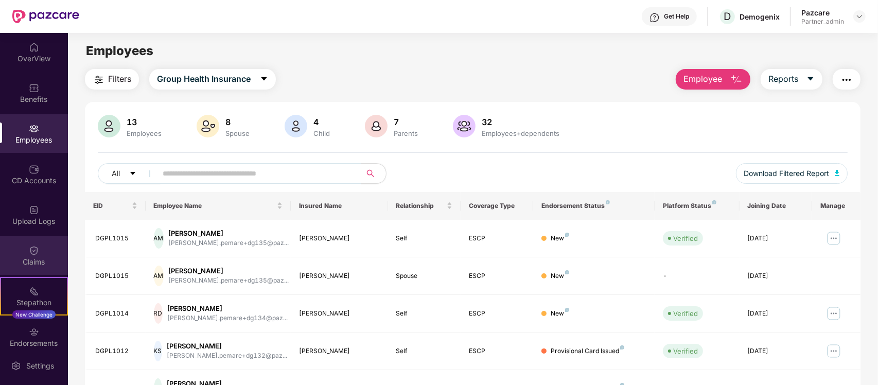
click at [39, 255] on div "Claims" at bounding box center [34, 255] width 68 height 39
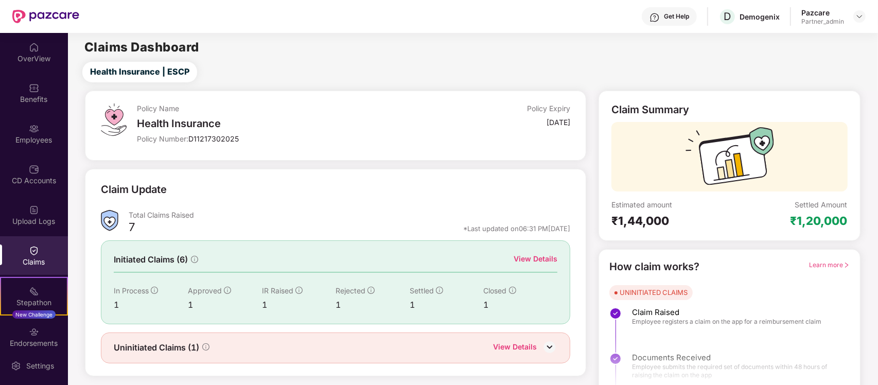
scroll to position [18, 0]
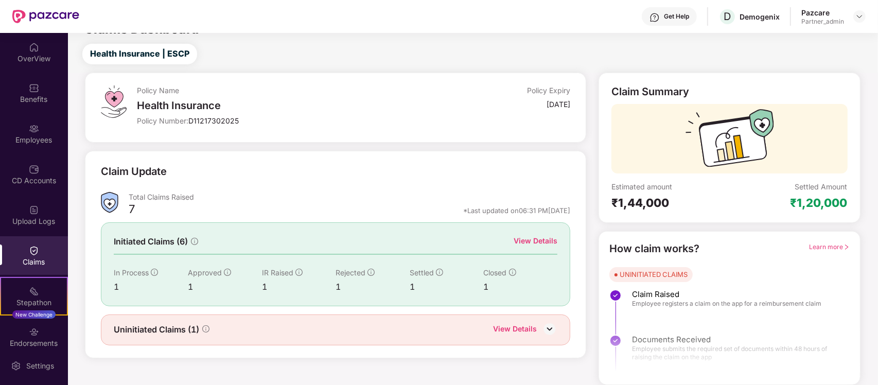
click at [513, 326] on div "View Details" at bounding box center [515, 329] width 44 height 13
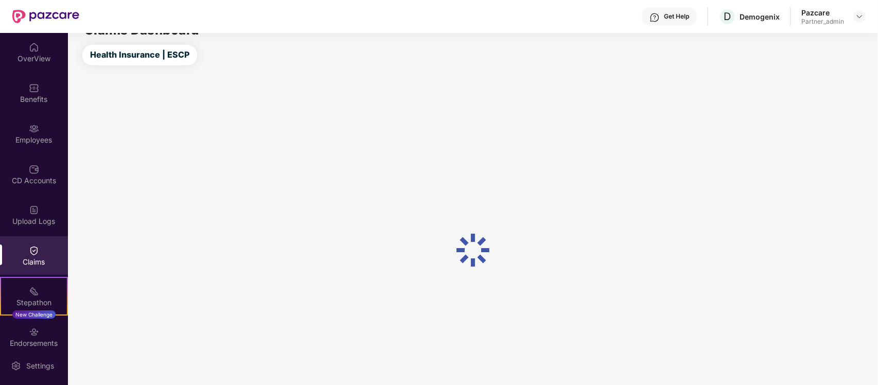
scroll to position [18, 0]
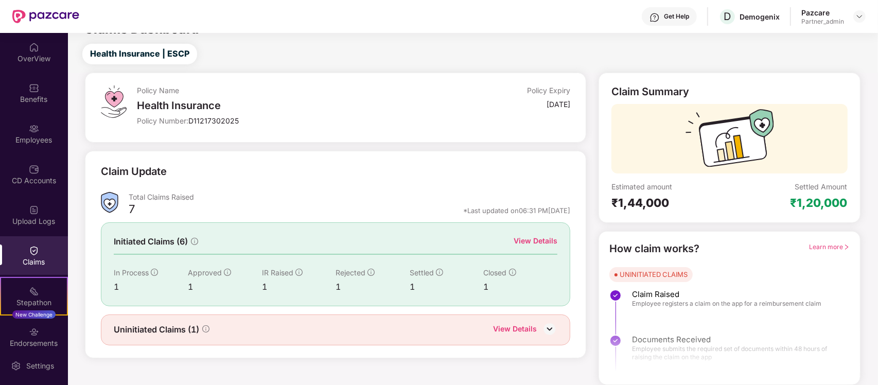
click at [538, 236] on div "View Details" at bounding box center [536, 240] width 44 height 11
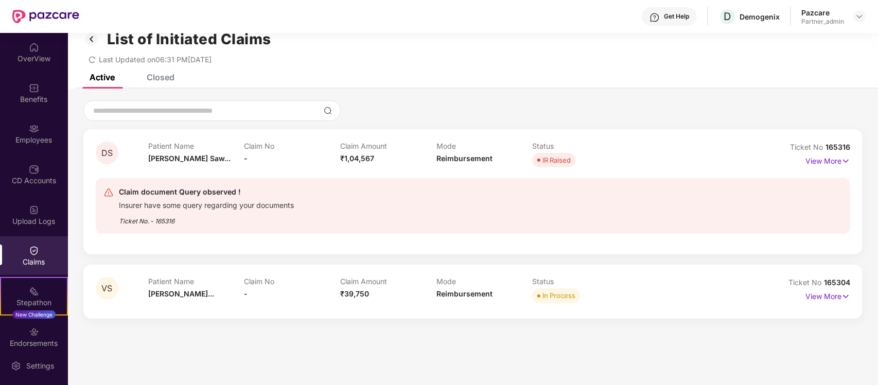
click at [164, 83] on div "Closed" at bounding box center [152, 77] width 43 height 23
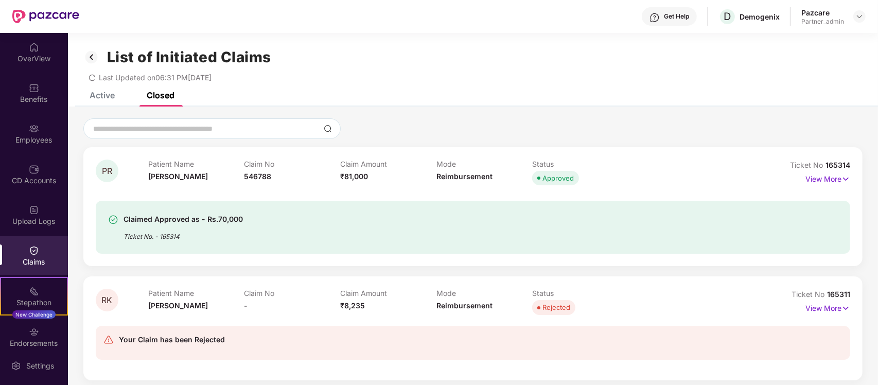
scroll to position [1, 0]
click at [107, 94] on div "Active" at bounding box center [102, 95] width 25 height 10
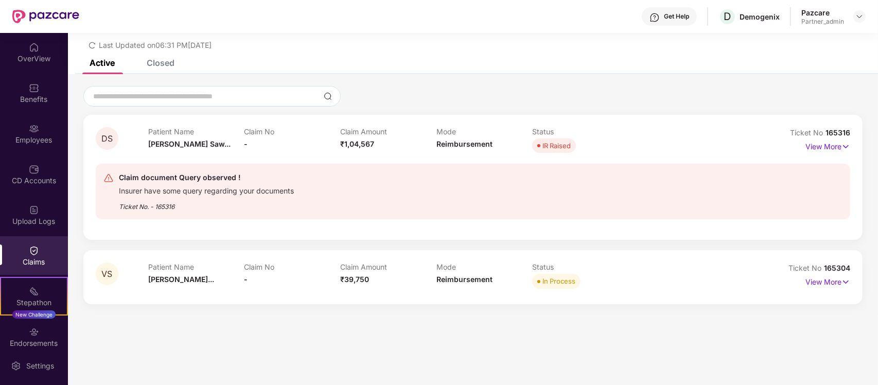
scroll to position [32, 0]
click at [19, 253] on div "Claims" at bounding box center [34, 255] width 68 height 39
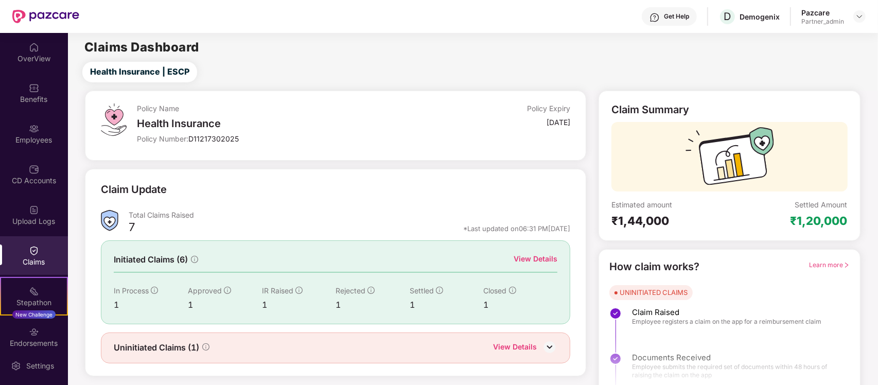
scroll to position [18, 0]
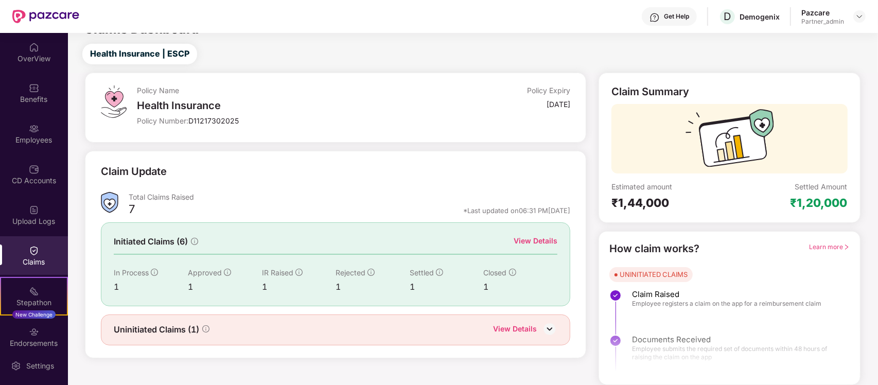
click at [524, 328] on div "View Details" at bounding box center [515, 329] width 44 height 13
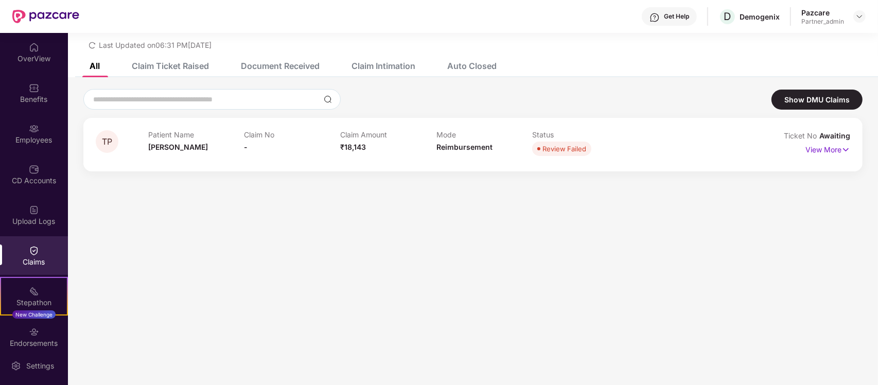
scroll to position [0, 0]
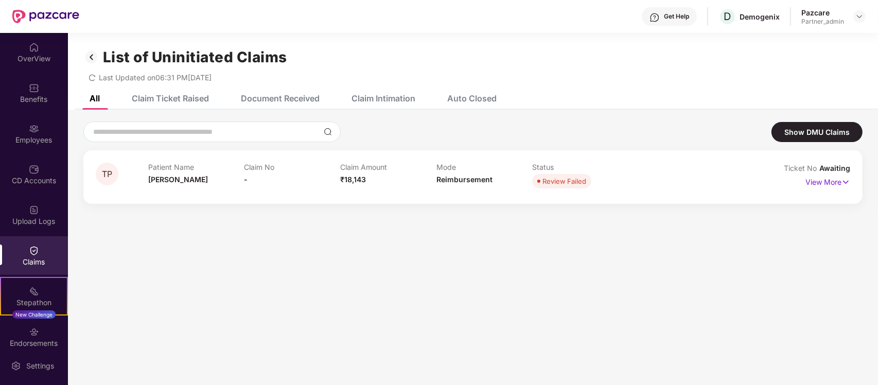
click at [167, 100] on div "Claim Ticket Raised" at bounding box center [170, 98] width 77 height 10
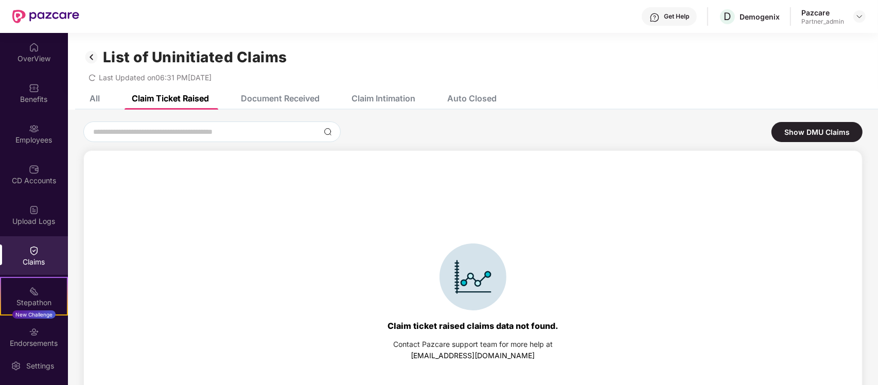
click at [274, 95] on div "Document Received" at bounding box center [280, 98] width 79 height 10
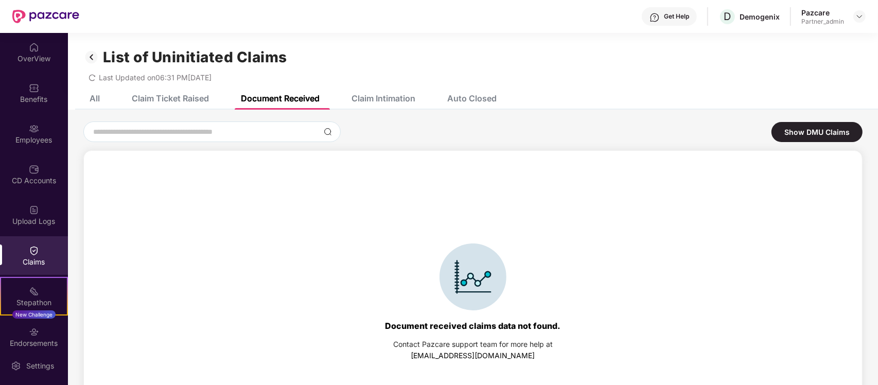
click at [29, 250] on img at bounding box center [34, 251] width 10 height 10
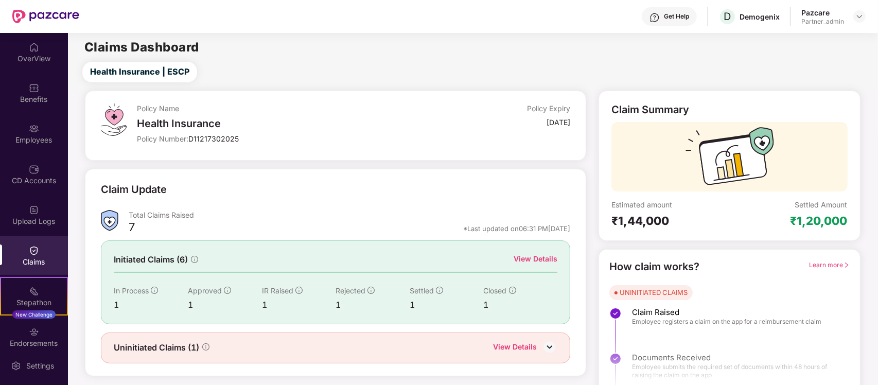
scroll to position [18, 0]
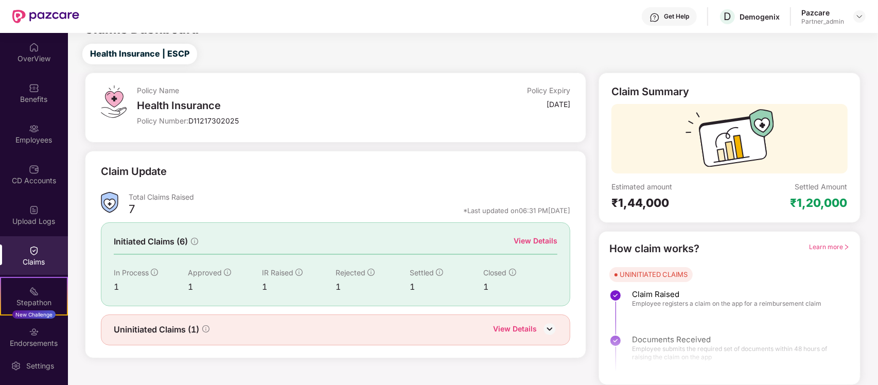
click at [24, 244] on div "Claims" at bounding box center [34, 255] width 68 height 39
click at [516, 335] on div "View Details" at bounding box center [515, 329] width 44 height 13
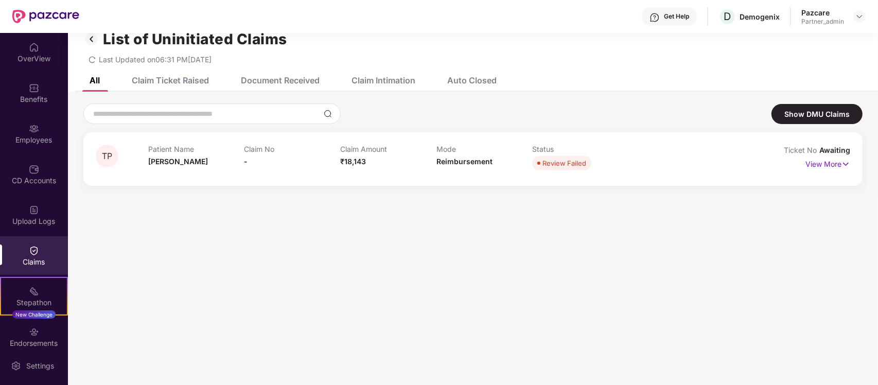
click at [158, 82] on div "Claim Ticket Raised" at bounding box center [170, 80] width 77 height 10
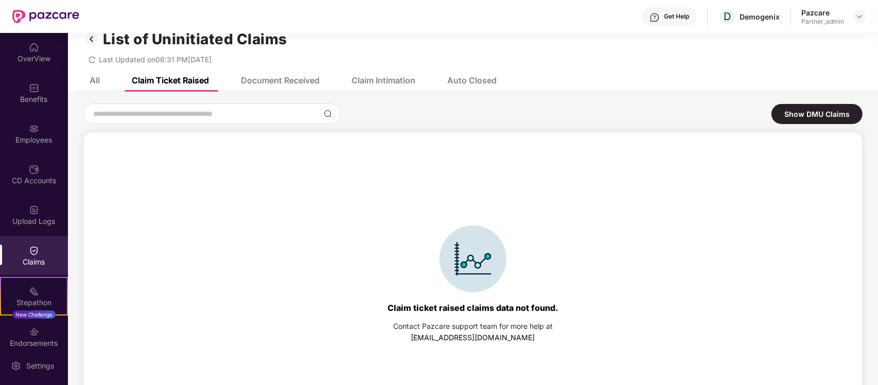
click at [285, 73] on div "Document Received" at bounding box center [273, 80] width 94 height 23
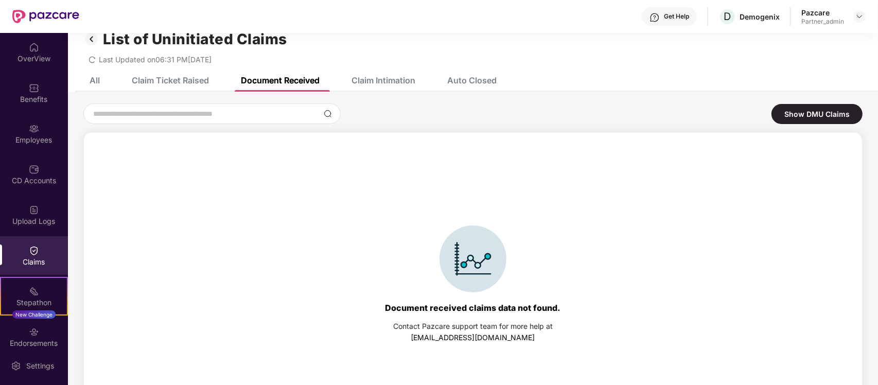
click at [99, 82] on div "All" at bounding box center [95, 80] width 10 height 10
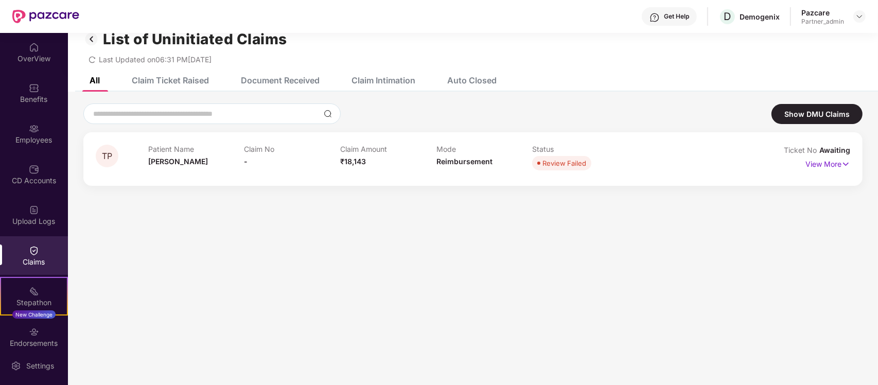
click at [178, 81] on div "Claim Ticket Raised" at bounding box center [170, 80] width 77 height 10
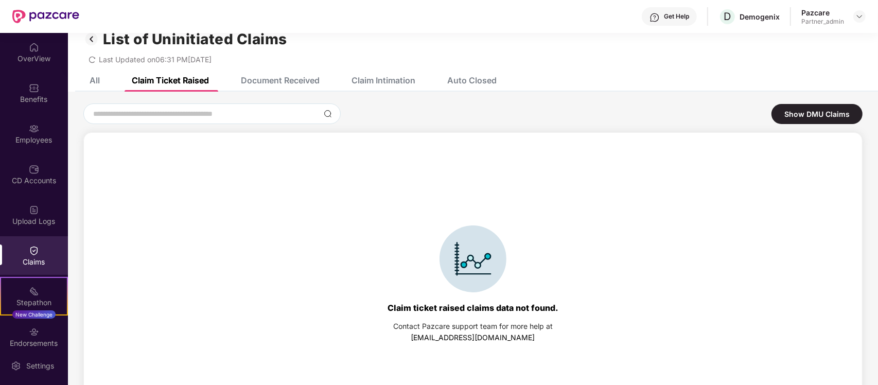
click at [282, 76] on div "Document Received" at bounding box center [280, 80] width 79 height 10
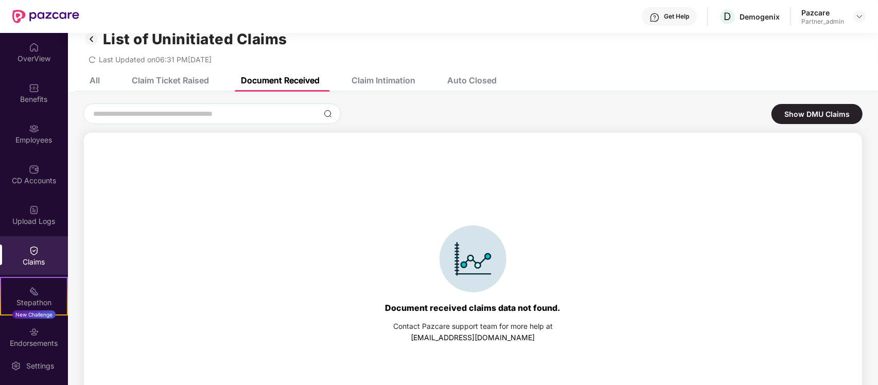
click at [38, 241] on div "Claims" at bounding box center [34, 255] width 68 height 39
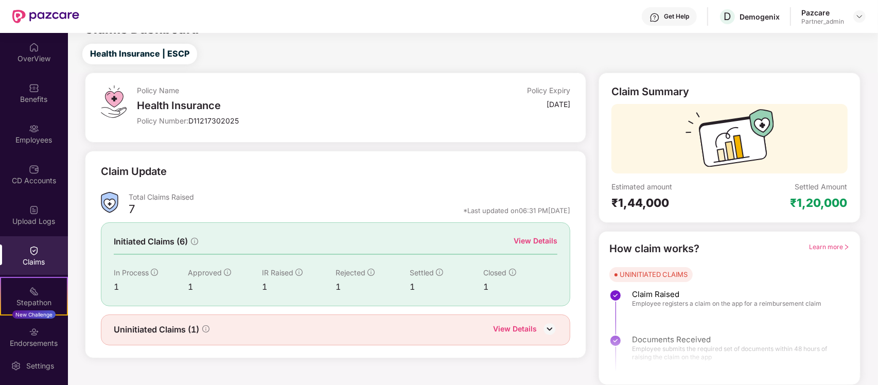
click at [542, 244] on div "View Details" at bounding box center [536, 240] width 44 height 11
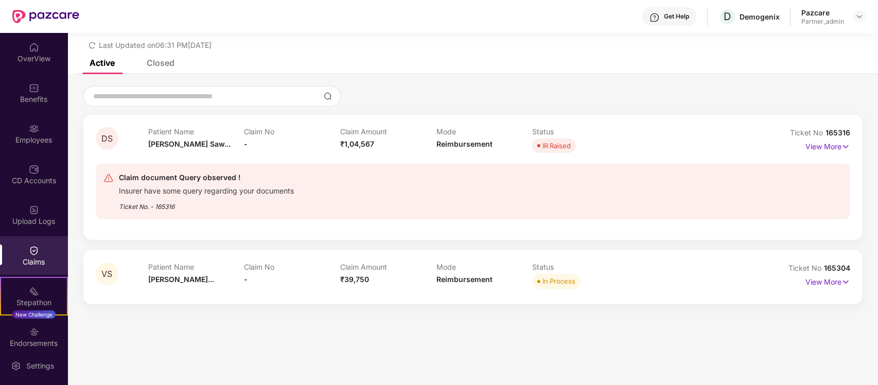
scroll to position [0, 0]
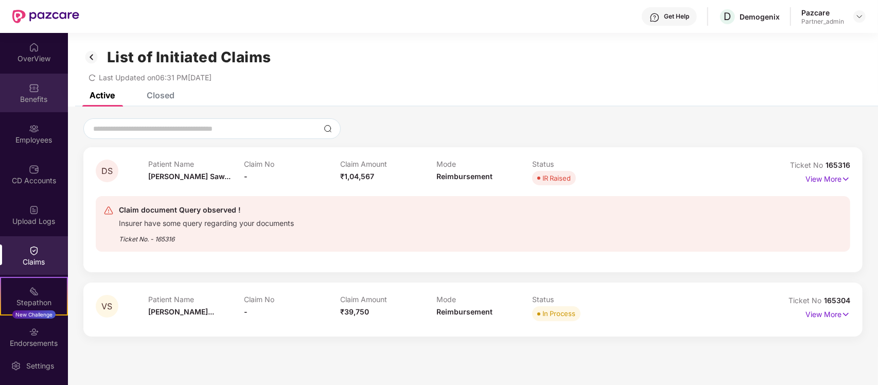
click at [45, 85] on div "Benefits" at bounding box center [34, 93] width 68 height 39
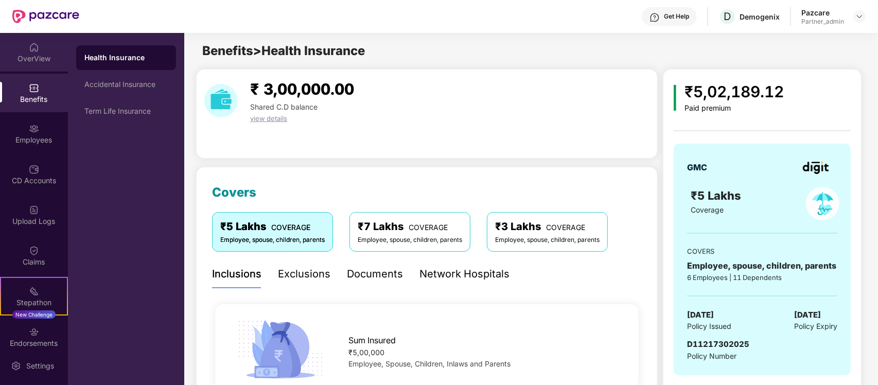
click at [50, 67] on div "OverView" at bounding box center [34, 52] width 68 height 39
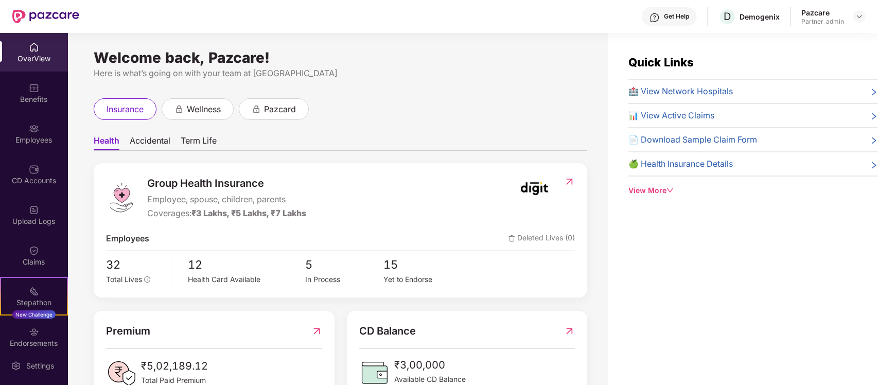
click at [34, 264] on div "Claims" at bounding box center [34, 262] width 68 height 10
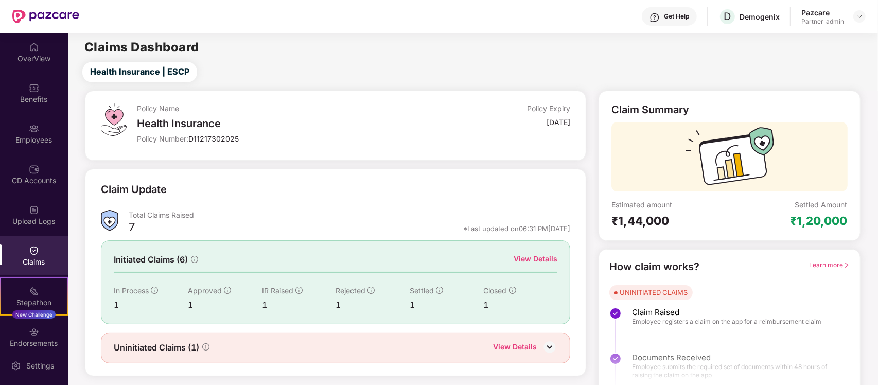
scroll to position [18, 0]
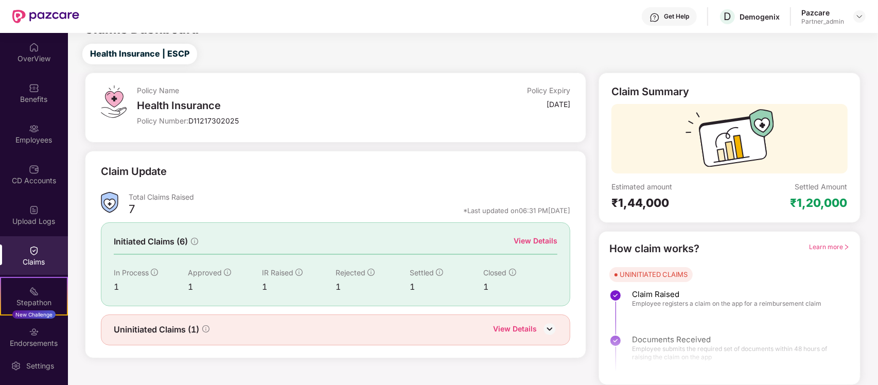
click at [541, 243] on div "View Details" at bounding box center [536, 240] width 44 height 11
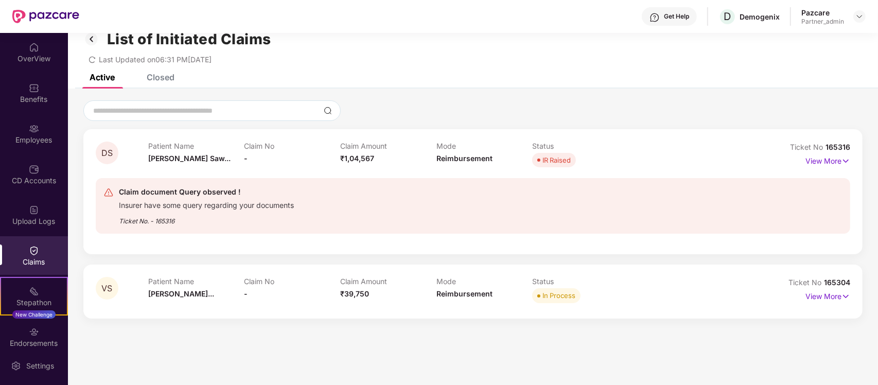
click at [170, 80] on div "Closed" at bounding box center [161, 77] width 28 height 10
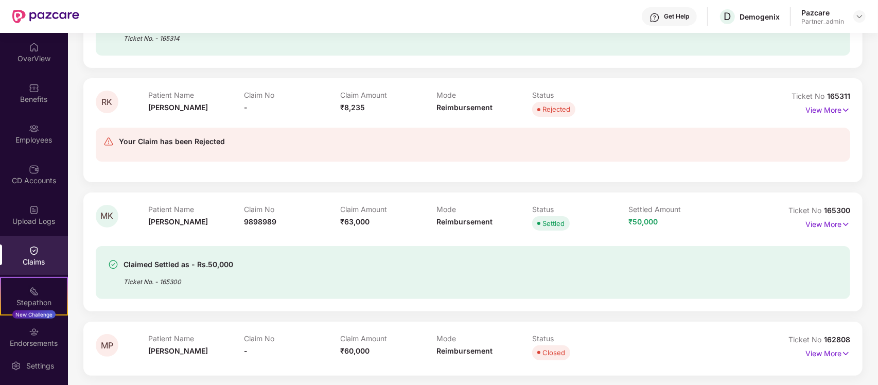
scroll to position [0, 0]
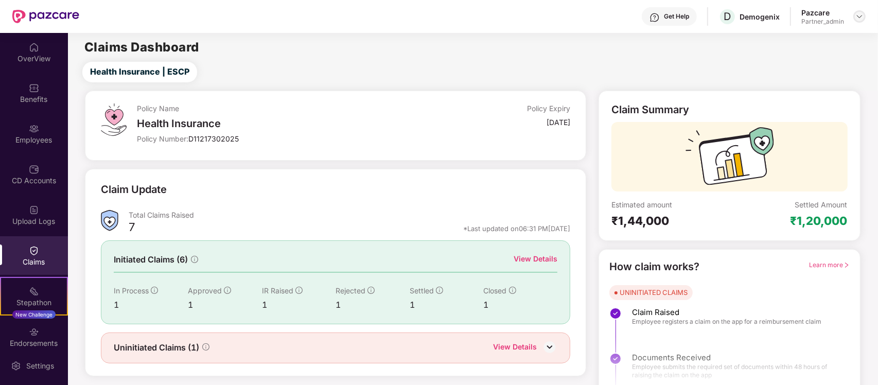
click at [856, 14] on img at bounding box center [860, 16] width 8 height 8
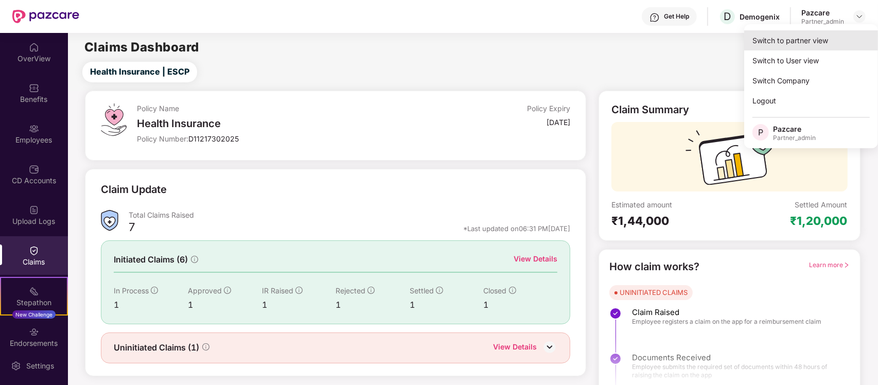
click at [824, 47] on div "Switch to partner view" at bounding box center [812, 40] width 134 height 20
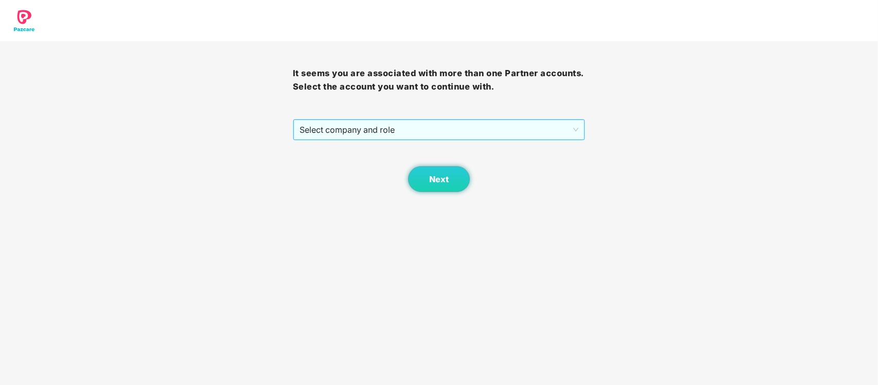
click at [530, 129] on span "Select company and role" at bounding box center [440, 130] width 280 height 20
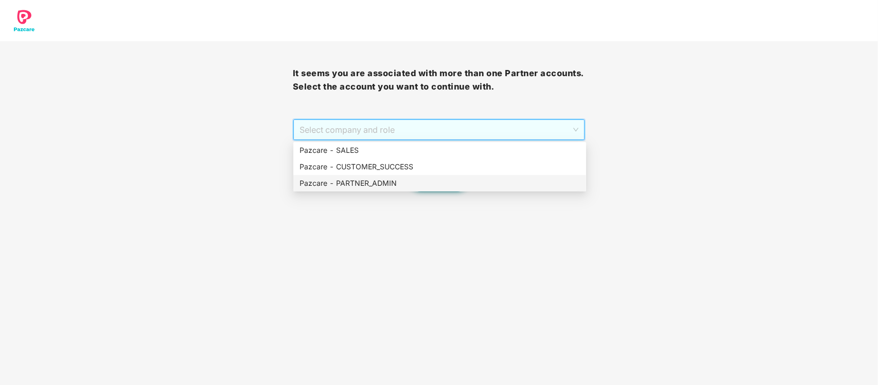
click at [430, 186] on div "Pazcare - PARTNER_ADMIN" at bounding box center [440, 183] width 281 height 11
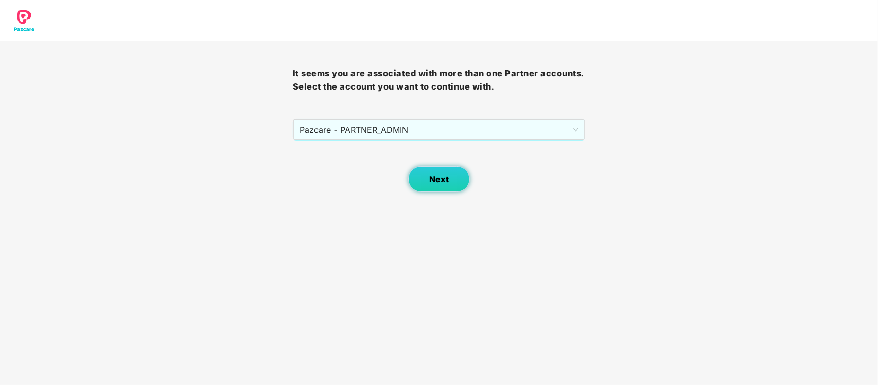
click at [439, 184] on button "Next" at bounding box center [439, 179] width 62 height 26
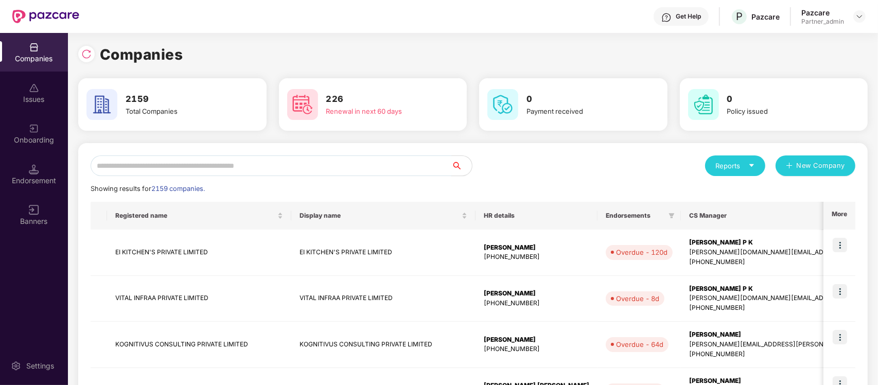
click at [289, 161] on input "text" at bounding box center [271, 166] width 361 height 21
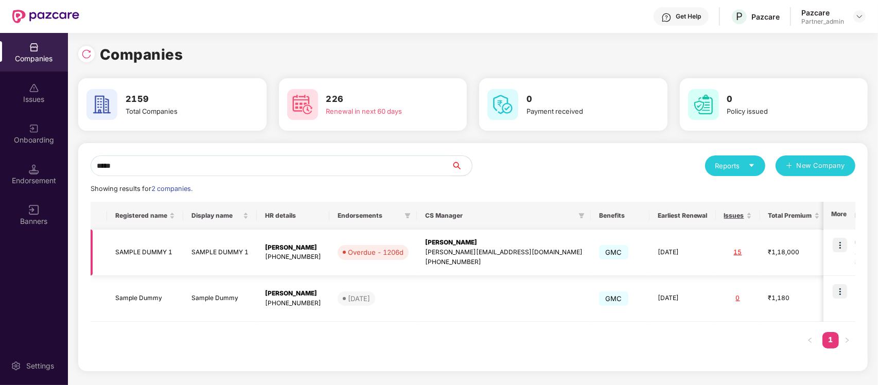
type input "*****"
click at [840, 238] on img at bounding box center [840, 245] width 14 height 14
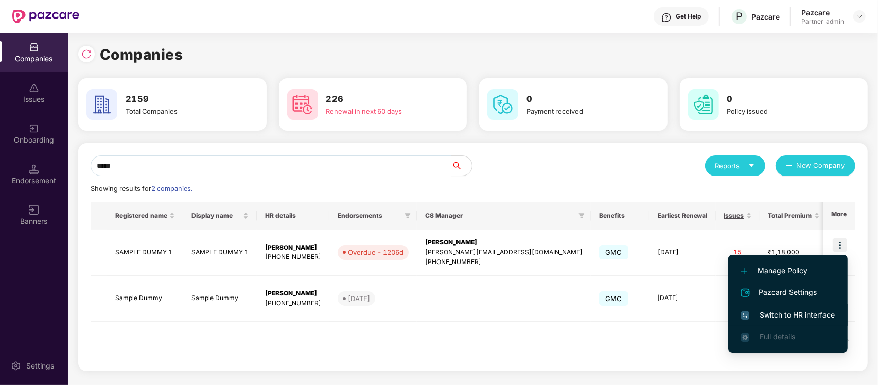
click at [783, 309] on span "Switch to HR interface" at bounding box center [788, 314] width 94 height 11
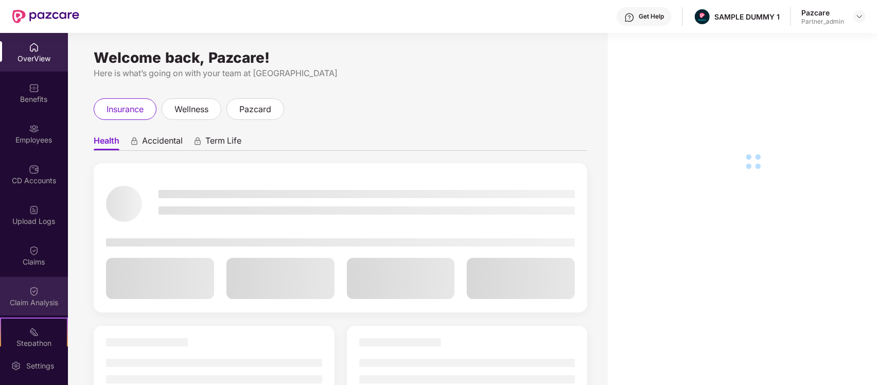
click at [21, 279] on div "Claim Analysis" at bounding box center [34, 296] width 68 height 39
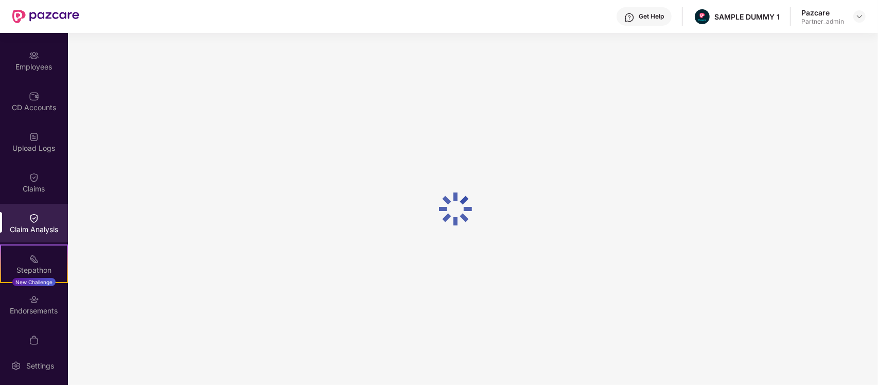
scroll to position [75, 0]
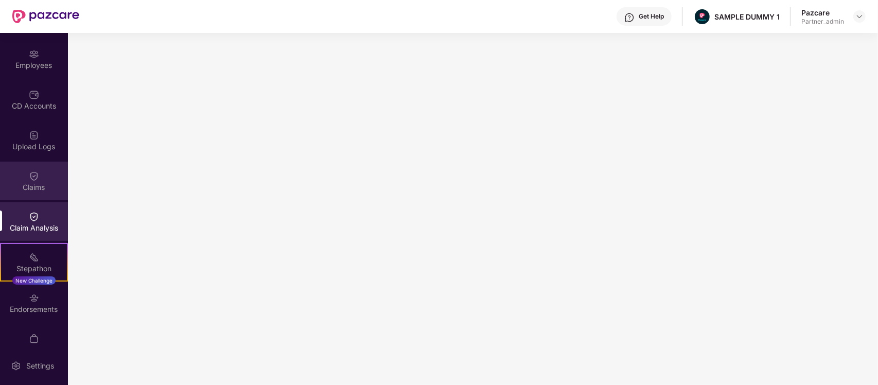
click at [39, 172] on div "Claims" at bounding box center [34, 181] width 68 height 39
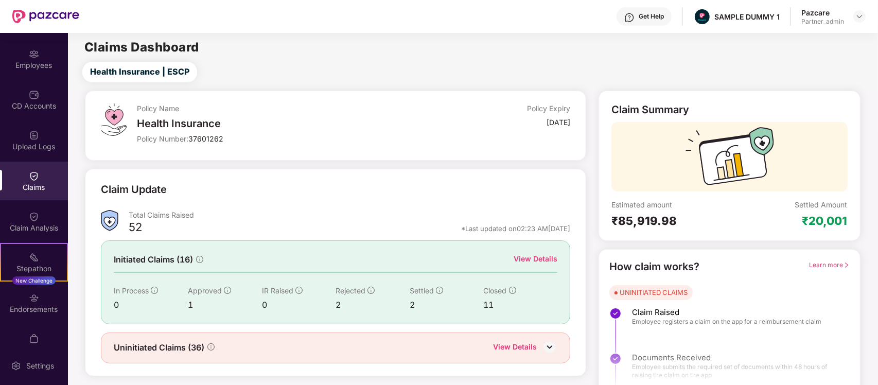
scroll to position [18, 0]
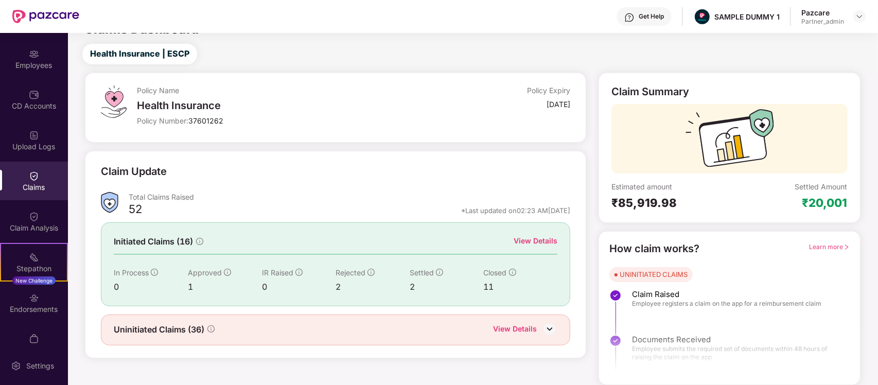
click at [549, 238] on div "View Details" at bounding box center [536, 240] width 44 height 11
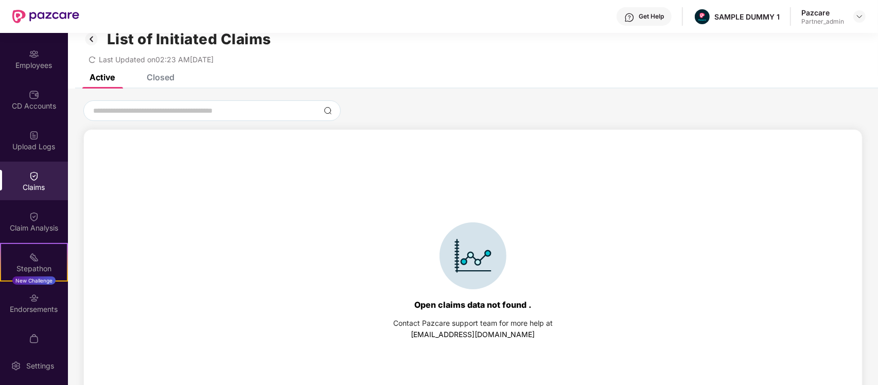
click at [147, 73] on div "List of Initiated Claims Last Updated on 02:23 AM[DATE]" at bounding box center [473, 44] width 810 height 59
click at [168, 80] on div "Closed" at bounding box center [161, 77] width 28 height 10
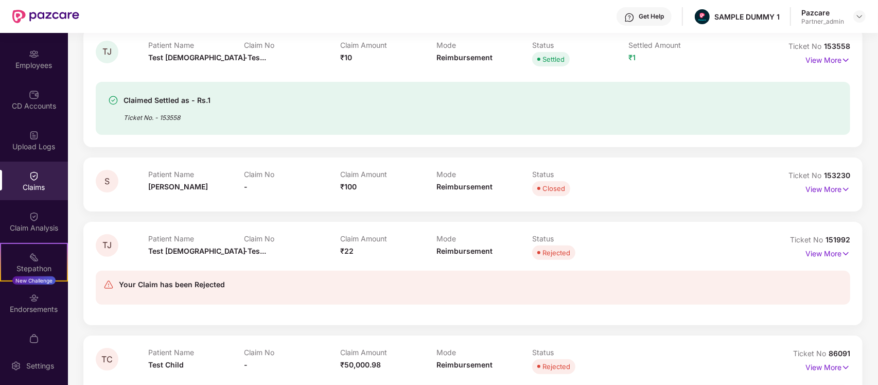
scroll to position [0, 0]
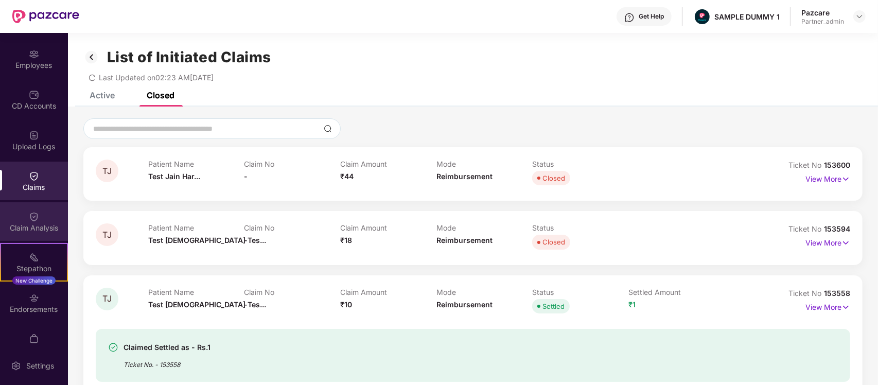
click at [22, 230] on div "Claim Analysis" at bounding box center [34, 228] width 68 height 10
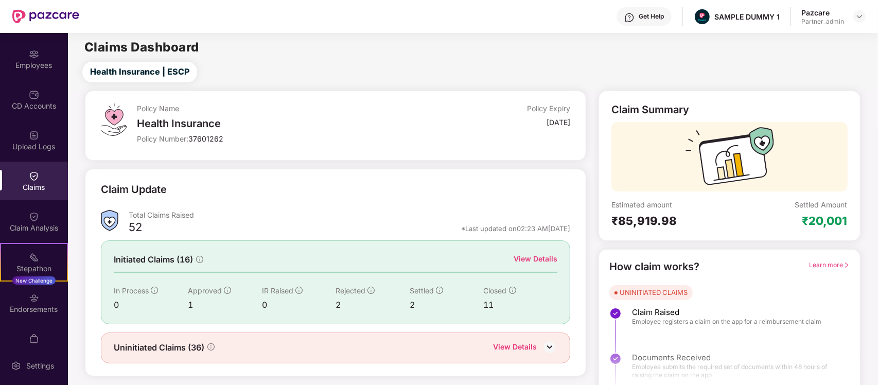
scroll to position [18, 0]
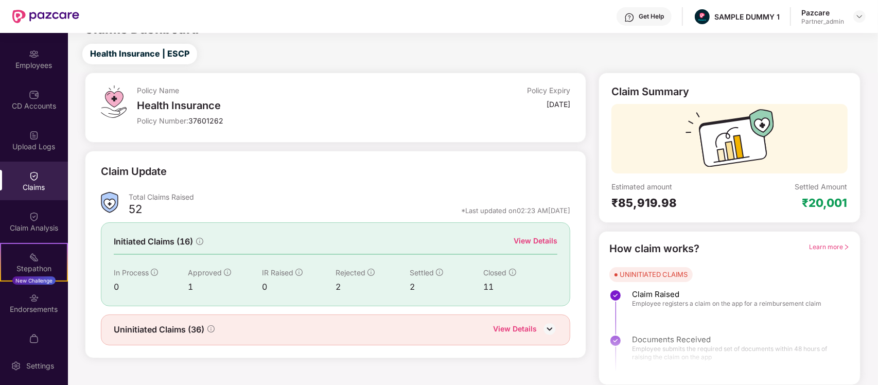
click at [541, 238] on div "View Details" at bounding box center [536, 240] width 44 height 11
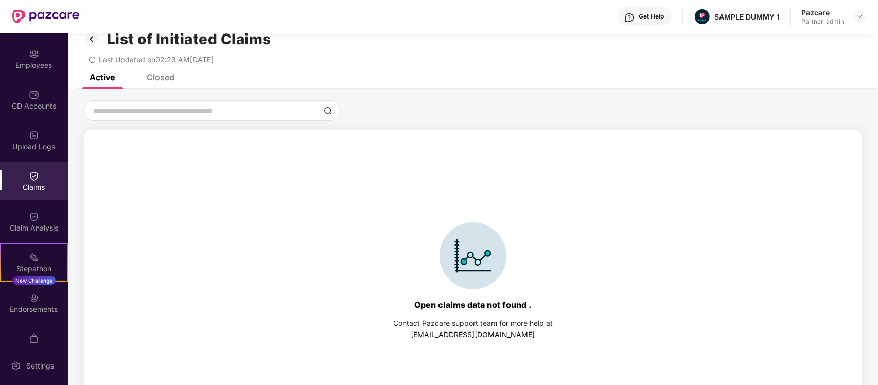
click at [157, 74] on div "Closed" at bounding box center [161, 77] width 28 height 10
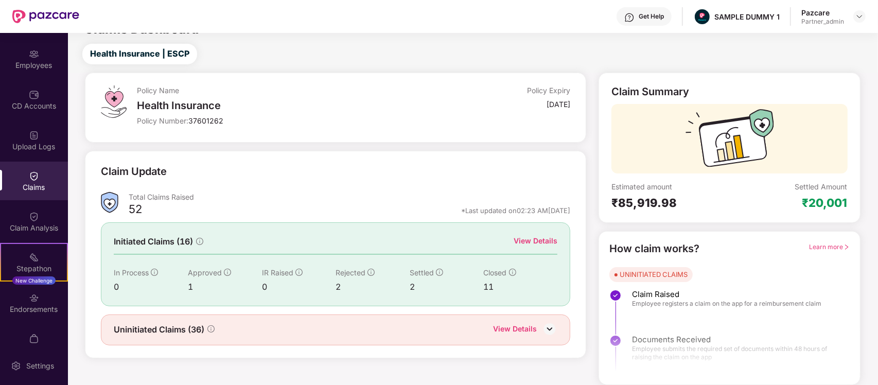
click at [519, 323] on div "View Details" at bounding box center [515, 329] width 44 height 13
click at [822, 245] on span "Learn more" at bounding box center [830, 247] width 40 height 8
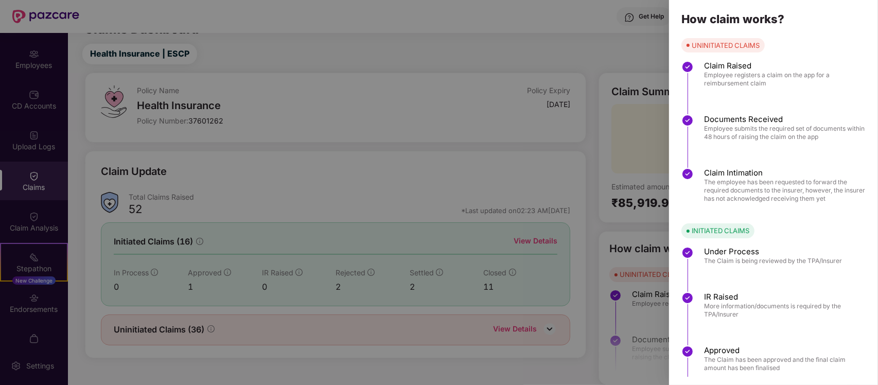
scroll to position [68, 0]
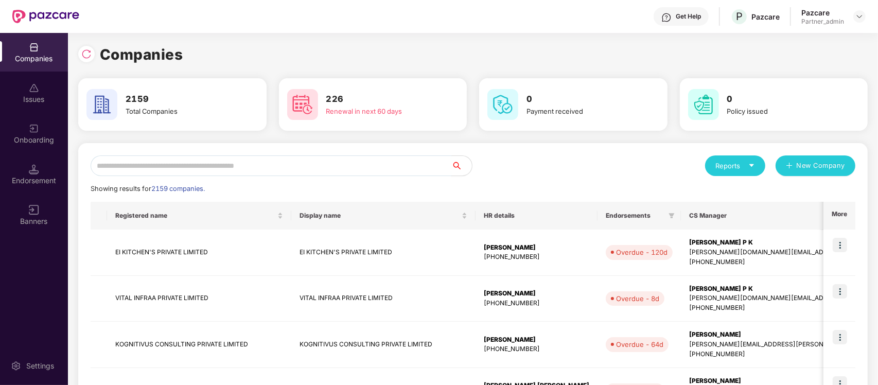
click at [244, 165] on input "text" at bounding box center [271, 166] width 361 height 21
click at [353, 168] on input "text" at bounding box center [271, 166] width 361 height 21
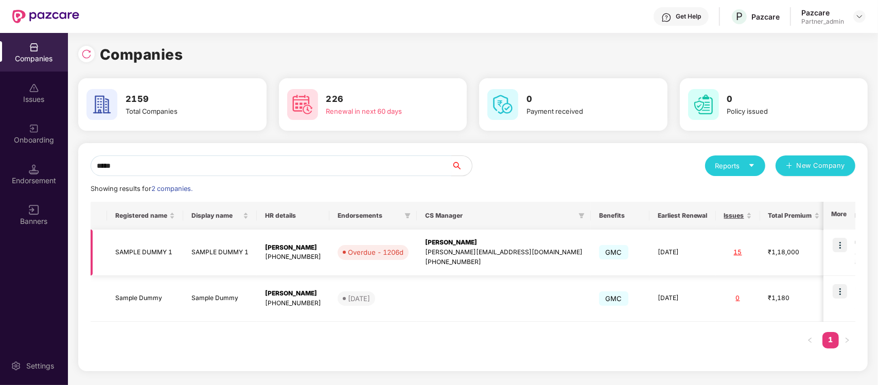
type input "*****"
click at [838, 243] on img at bounding box center [840, 245] width 14 height 14
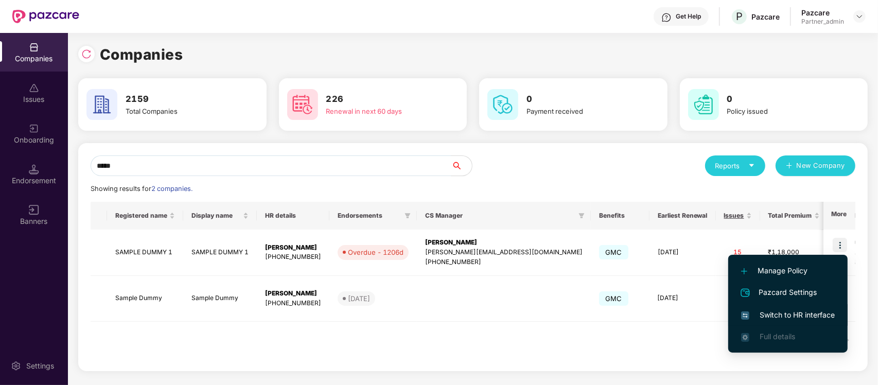
click at [772, 313] on span "Switch to HR interface" at bounding box center [788, 314] width 94 height 11
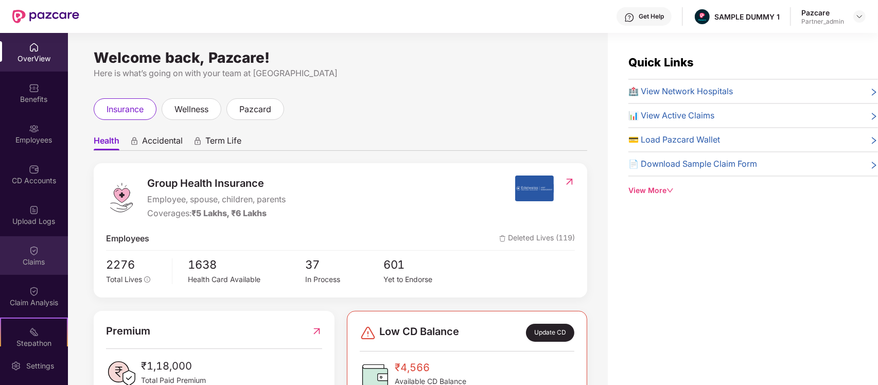
click at [25, 265] on div "Claims" at bounding box center [34, 262] width 68 height 10
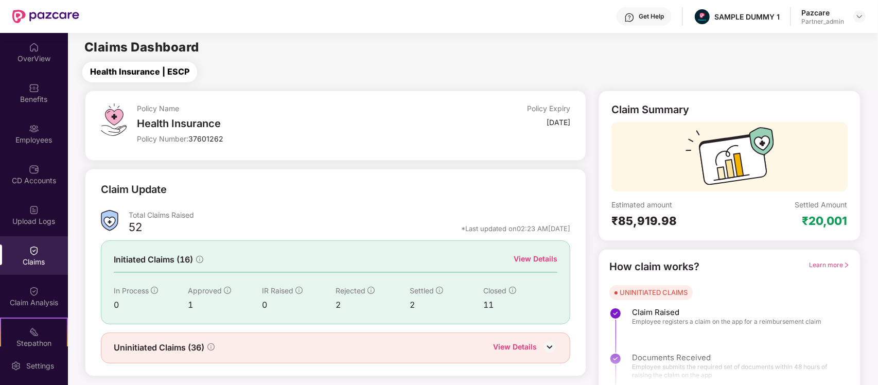
click at [144, 77] on span "Health Insurance | ESCP" at bounding box center [139, 71] width 99 height 13
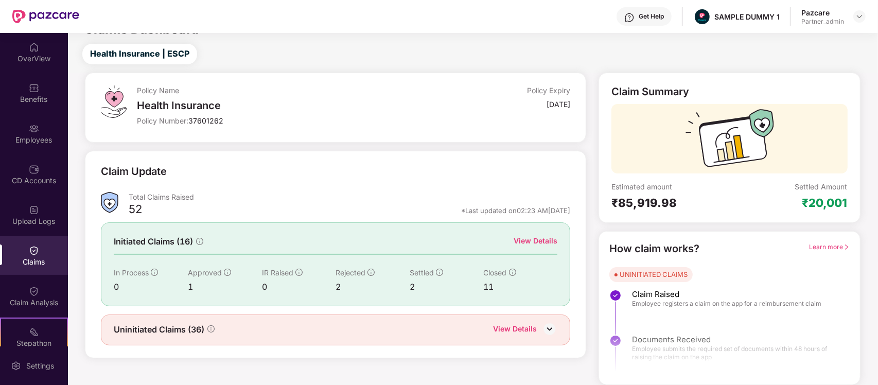
click at [525, 324] on div "View Details" at bounding box center [515, 329] width 44 height 13
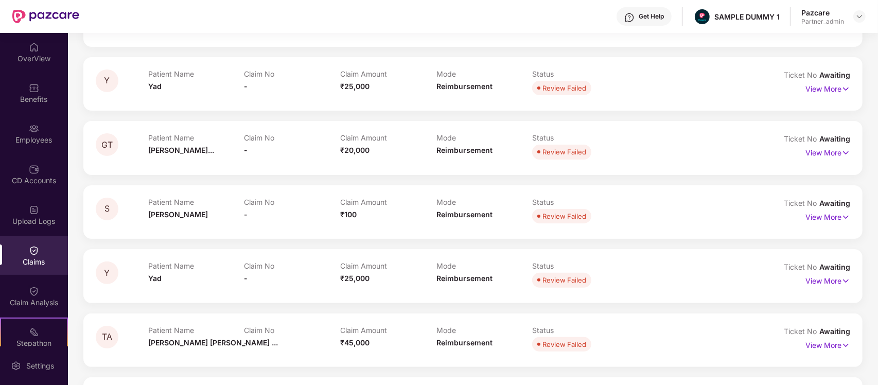
scroll to position [0, 0]
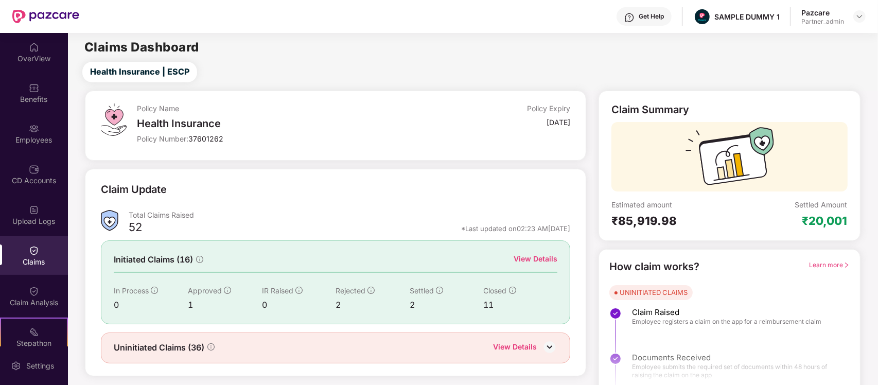
scroll to position [18, 0]
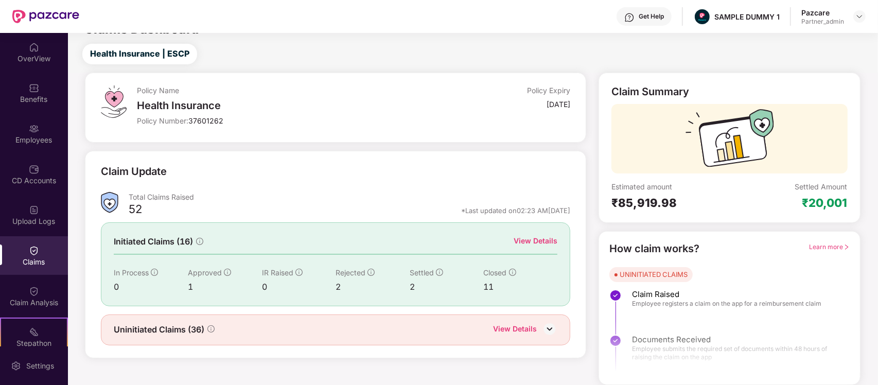
click at [830, 243] on div "Learn more" at bounding box center [830, 249] width 40 height 16
click at [821, 246] on span "Learn more" at bounding box center [830, 247] width 40 height 8
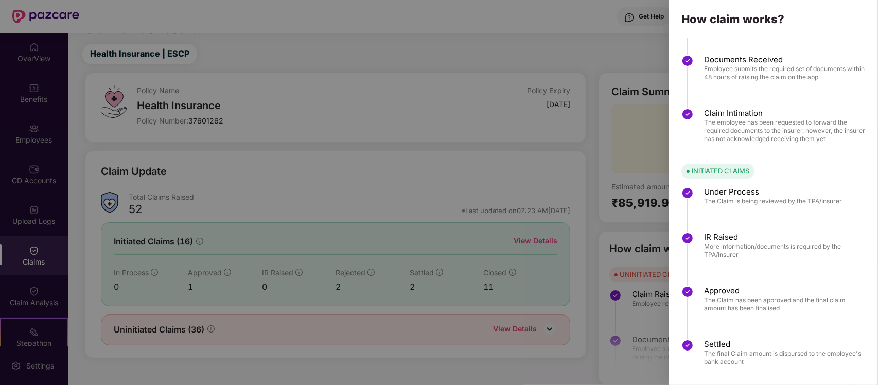
scroll to position [68, 0]
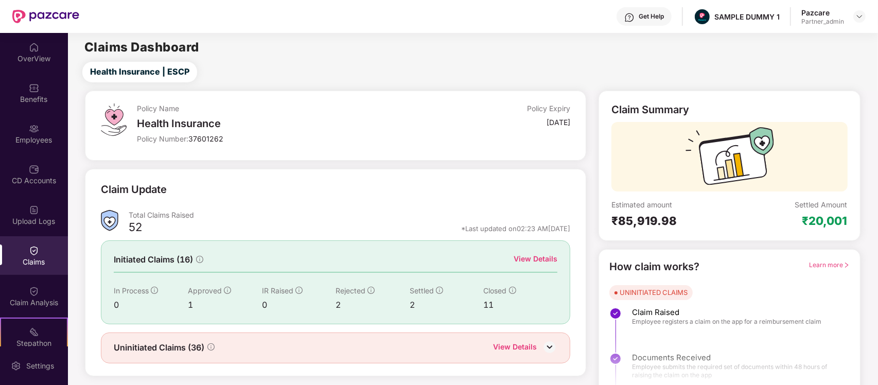
scroll to position [18, 0]
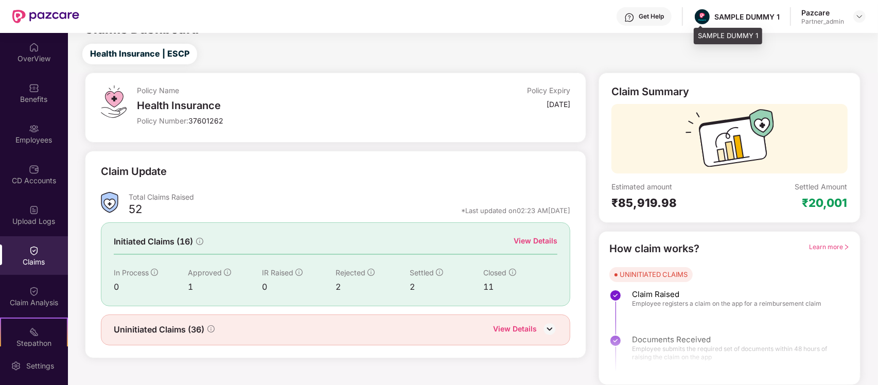
click at [719, 22] on div "SAMPLE DUMMY 1" at bounding box center [737, 17] width 87 height 18
click at [861, 14] on img at bounding box center [860, 16] width 8 height 8
